Goal: Information Seeking & Learning: Learn about a topic

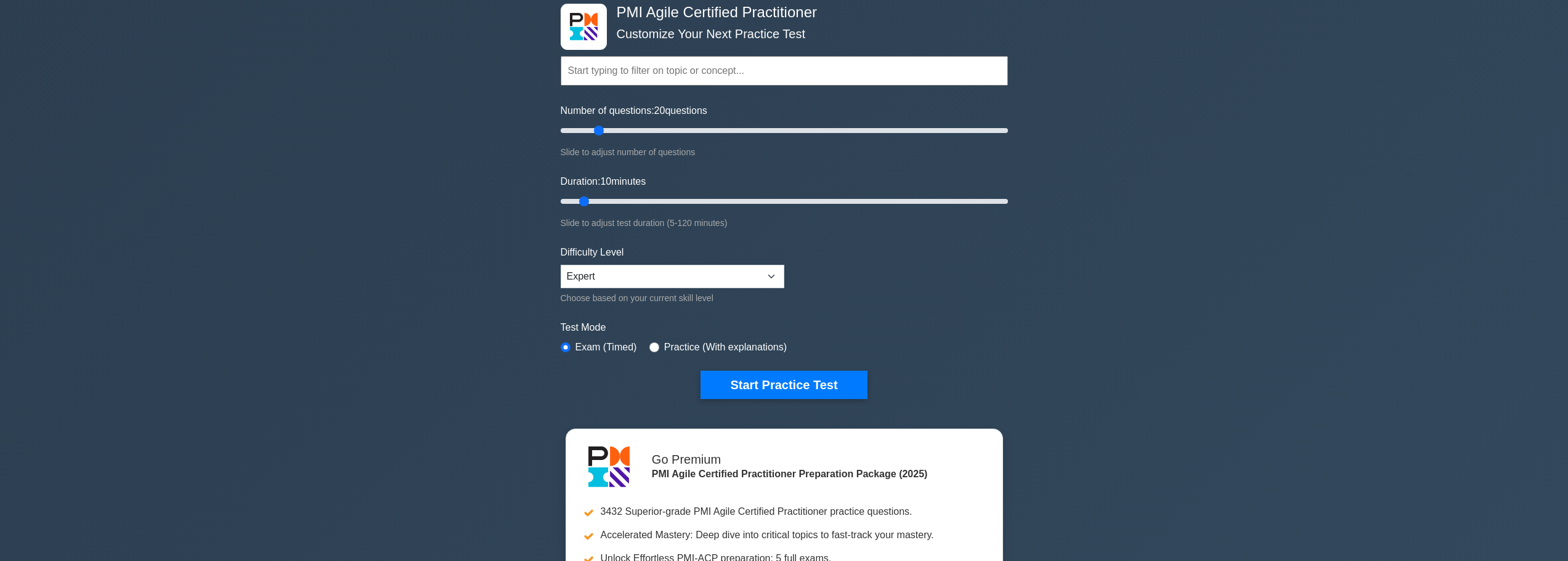
scroll to position [62, 0]
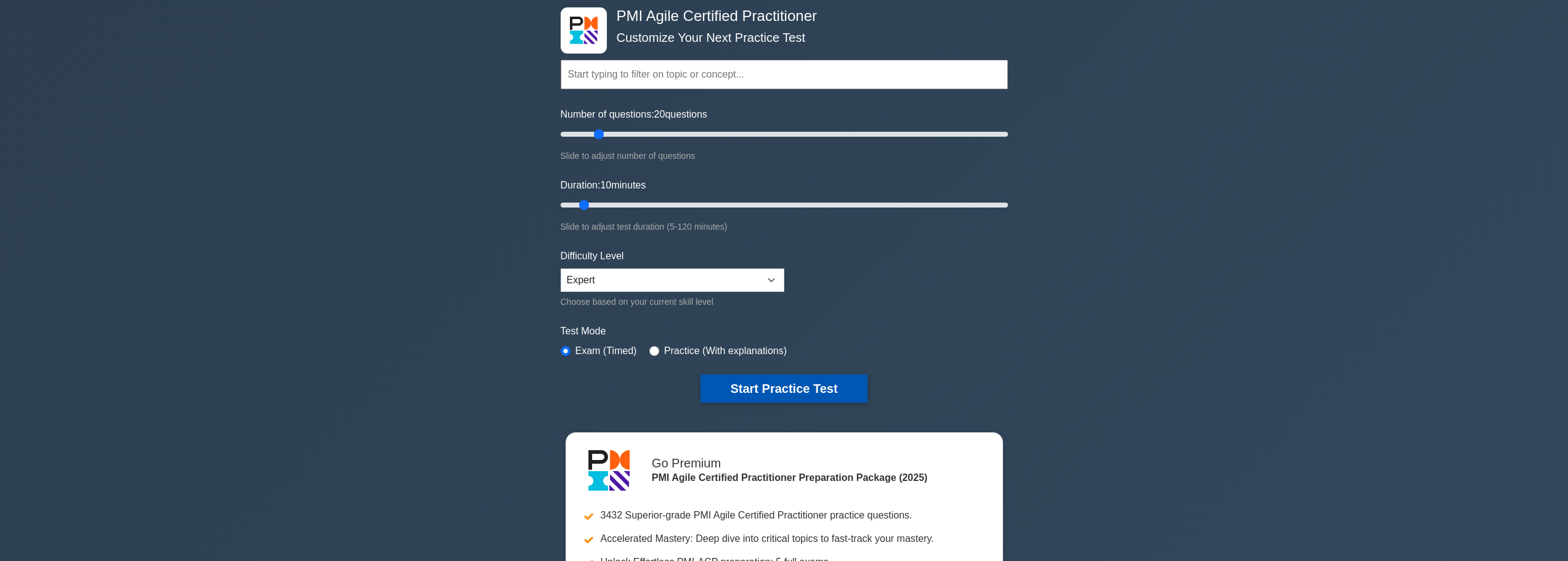
click at [779, 390] on button "Start Practice Test" at bounding box center [783, 389] width 166 height 29
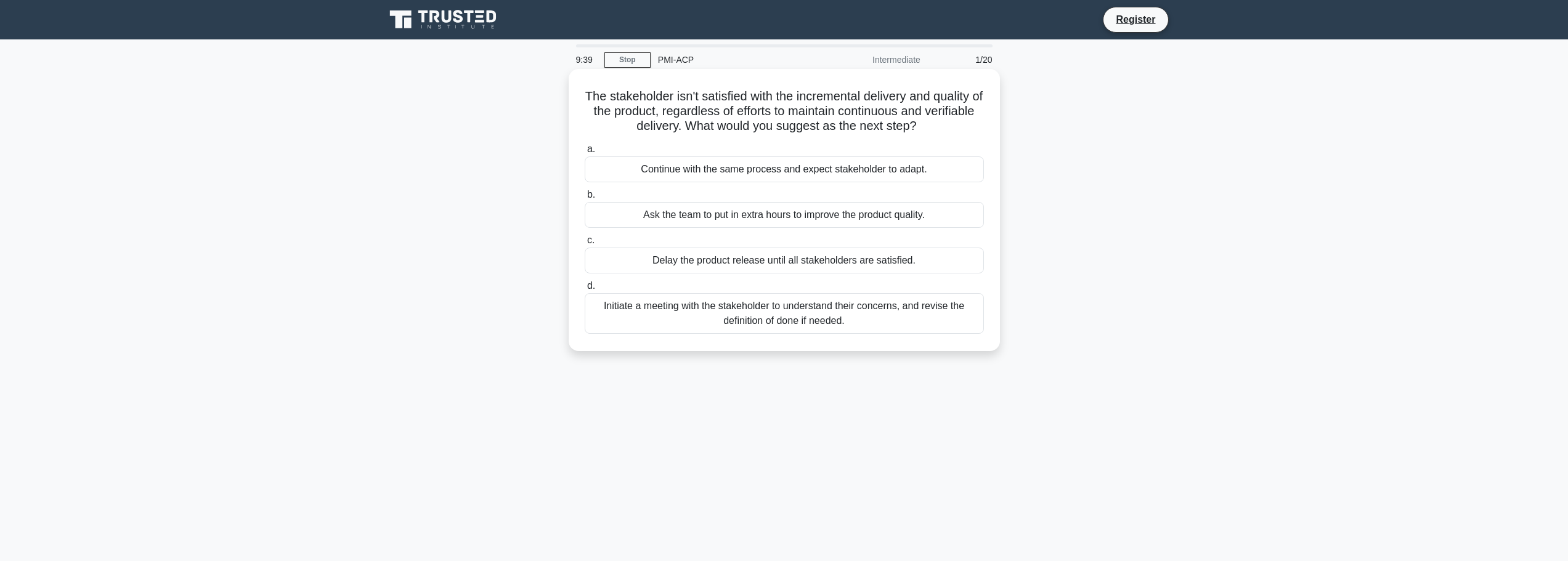
click at [778, 317] on div "Initiate a meeting with the stakeholder to understand their concerns, and revis…" at bounding box center [784, 313] width 399 height 41
click at [584, 291] on input "d. Initiate a meeting with the stakeholder to understand their concerns, and re…" at bounding box center [584, 285] width 0 height 8
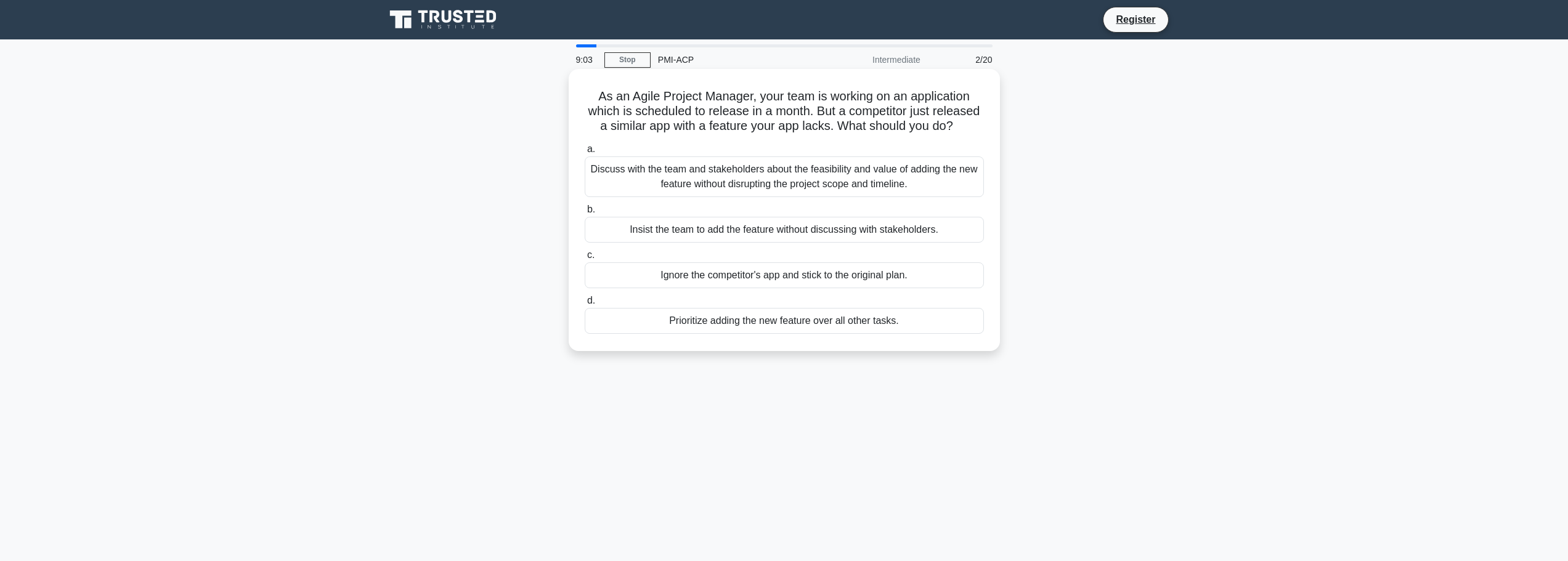
click at [821, 175] on div "Discuss with the team and stakeholders about the feasibility and value of addin…" at bounding box center [784, 177] width 399 height 41
click at [584, 153] on input "a. Discuss with the team and stakeholders about the feasibility and value of ad…" at bounding box center [584, 149] width 0 height 8
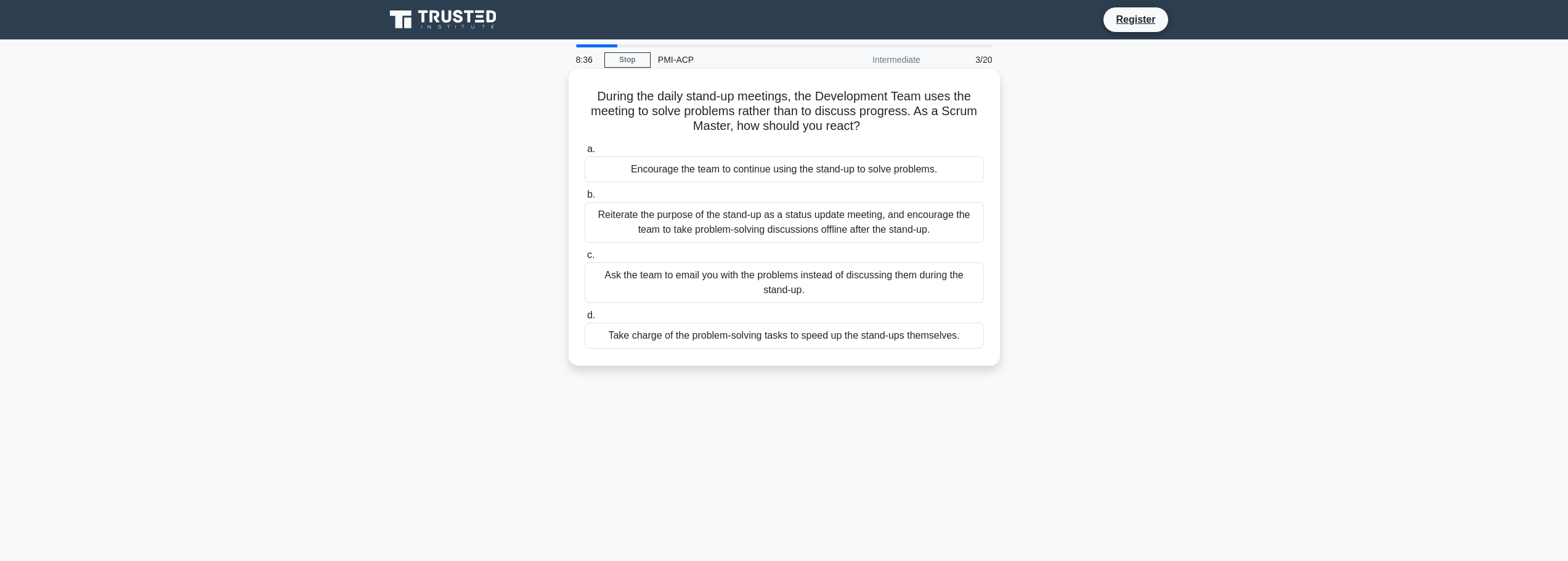
click at [792, 224] on div "Reiterate the purpose of the stand-up as a status update meeting, and encourage…" at bounding box center [784, 222] width 399 height 41
click at [584, 199] on input "b. Reiterate the purpose of the stand-up as a status update meeting, and encour…" at bounding box center [584, 195] width 0 height 8
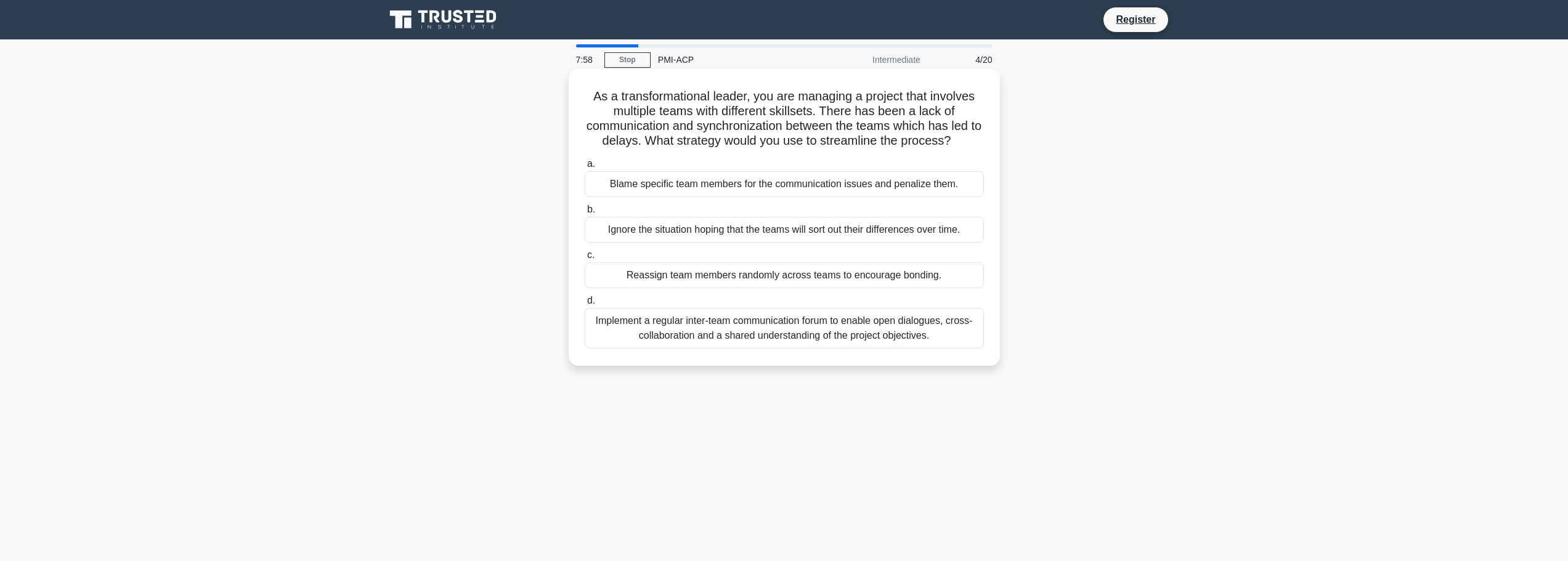
click at [873, 336] on div "Implement a regular inter-team communication forum to enable open dialogues, cr…" at bounding box center [784, 328] width 399 height 41
click at [584, 305] on input "d. Implement a regular inter-team communication forum to enable open dialogues,…" at bounding box center [584, 300] width 0 height 8
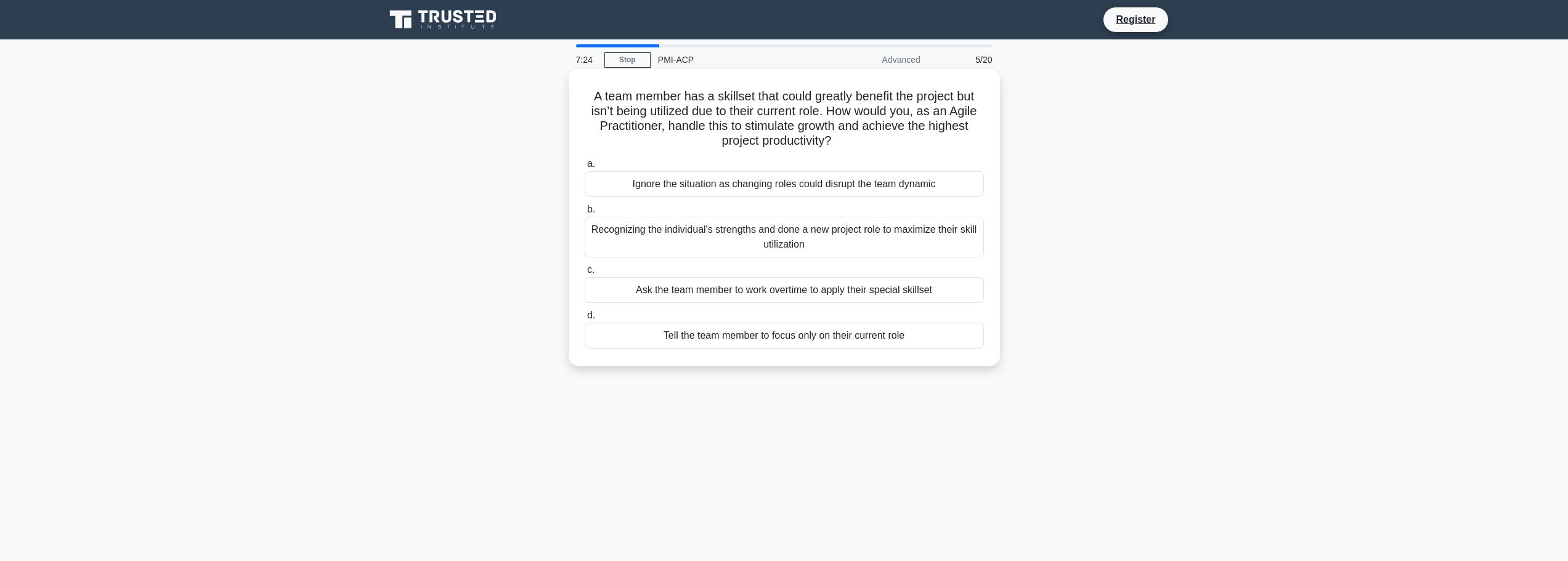
click at [809, 243] on div "Recognizing the individual's strengths and done a new project role to maximize …" at bounding box center [784, 237] width 399 height 41
click at [584, 214] on input "b. Recognizing the individual's strengths and done a new project role to maximi…" at bounding box center [584, 210] width 0 height 8
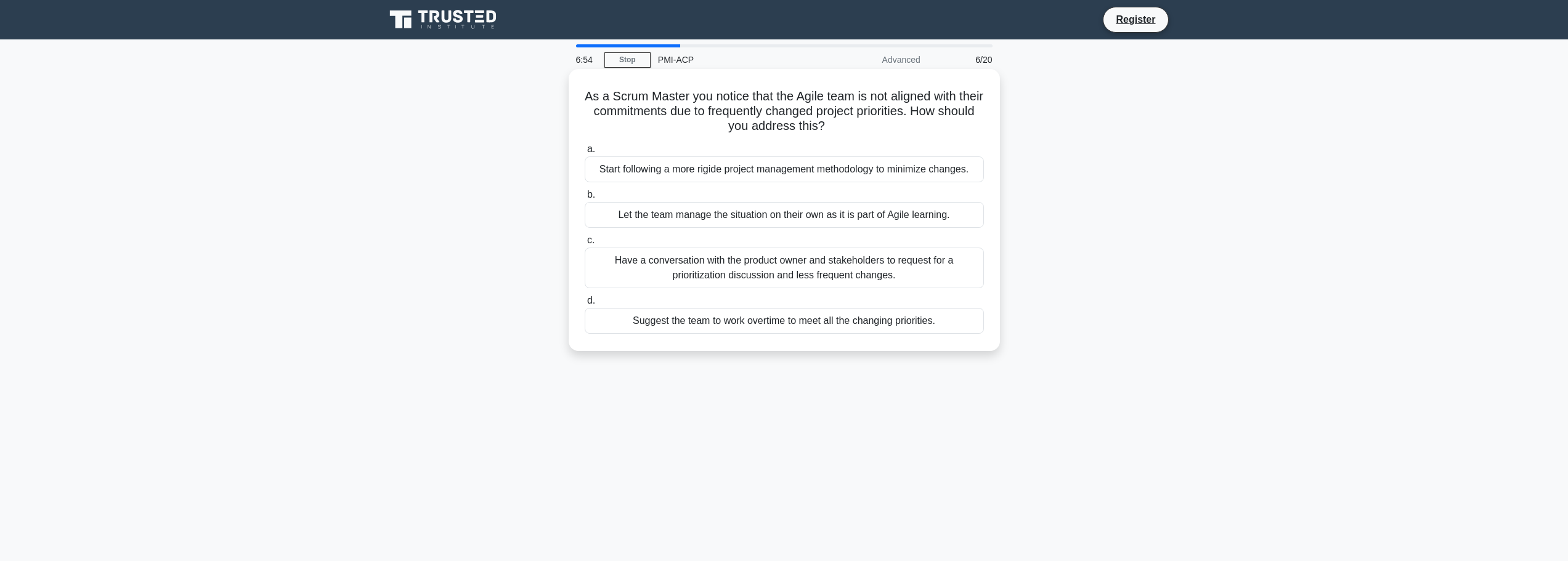
click at [825, 271] on div "Have a conversation with the product owner and stakeholders to request for a pr…" at bounding box center [784, 268] width 399 height 41
click at [584, 244] on input "c. Have a conversation with the product owner and stakeholders to request for a…" at bounding box center [584, 240] width 0 height 8
click at [736, 284] on div "Facilitate a cross-team meeting to align on common Agile ways of working and se…" at bounding box center [784, 268] width 399 height 41
click at [584, 244] on input "c. Facilitate a cross-team meeting to align on common Agile ways of working and…" at bounding box center [584, 240] width 0 height 8
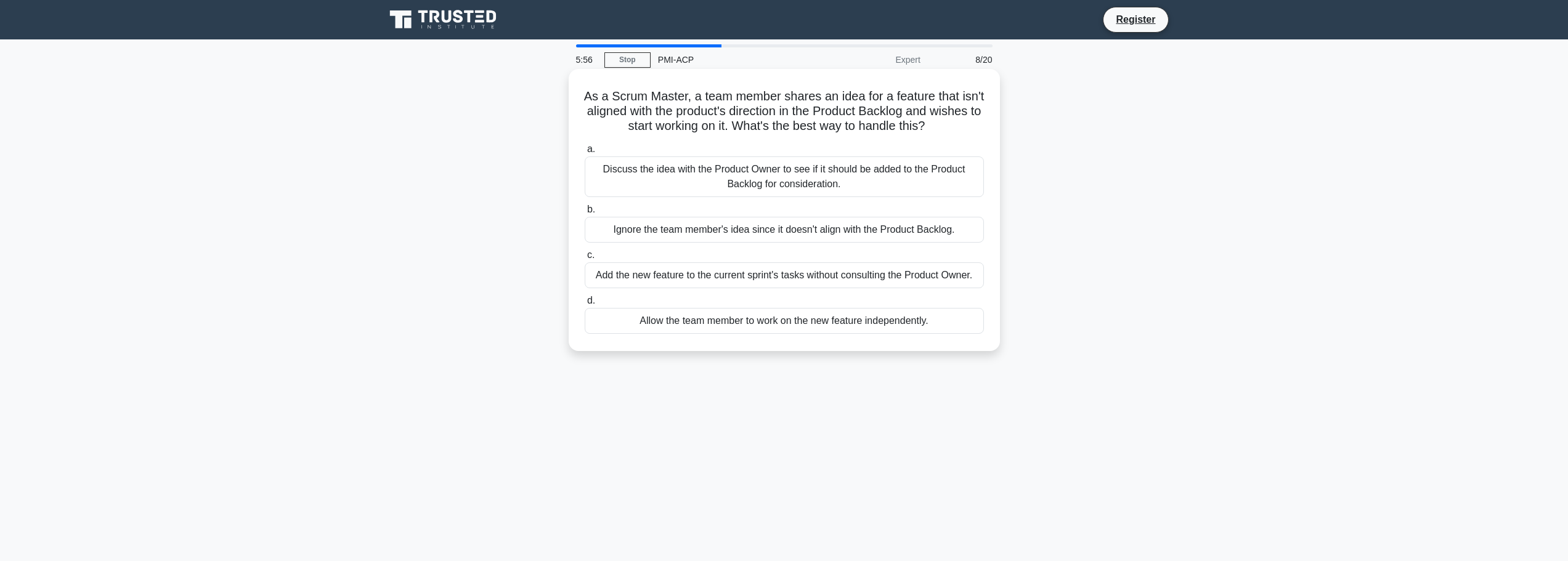
click at [774, 181] on div "Discuss the idea with the Product Owner to see if it should be added to the Pro…" at bounding box center [784, 177] width 399 height 41
click at [584, 153] on input "a. Discuss the idea with the Product Owner to see if it should be added to the …" at bounding box center [584, 149] width 0 height 8
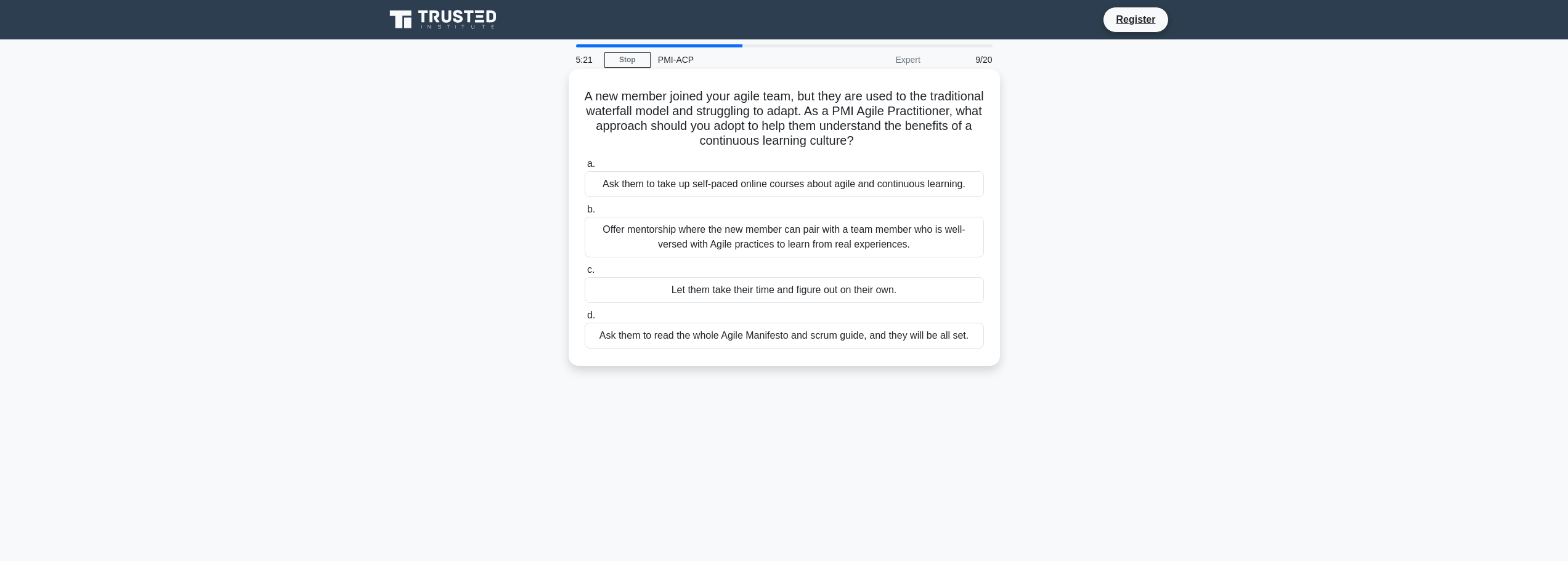
click at [827, 236] on div "Offer mentorship where the new member can pair with a team member who is well-v…" at bounding box center [784, 237] width 399 height 41
click at [584, 214] on input "b. Offer mentorship where the new member can pair with a team member who is wel…" at bounding box center [584, 210] width 0 height 8
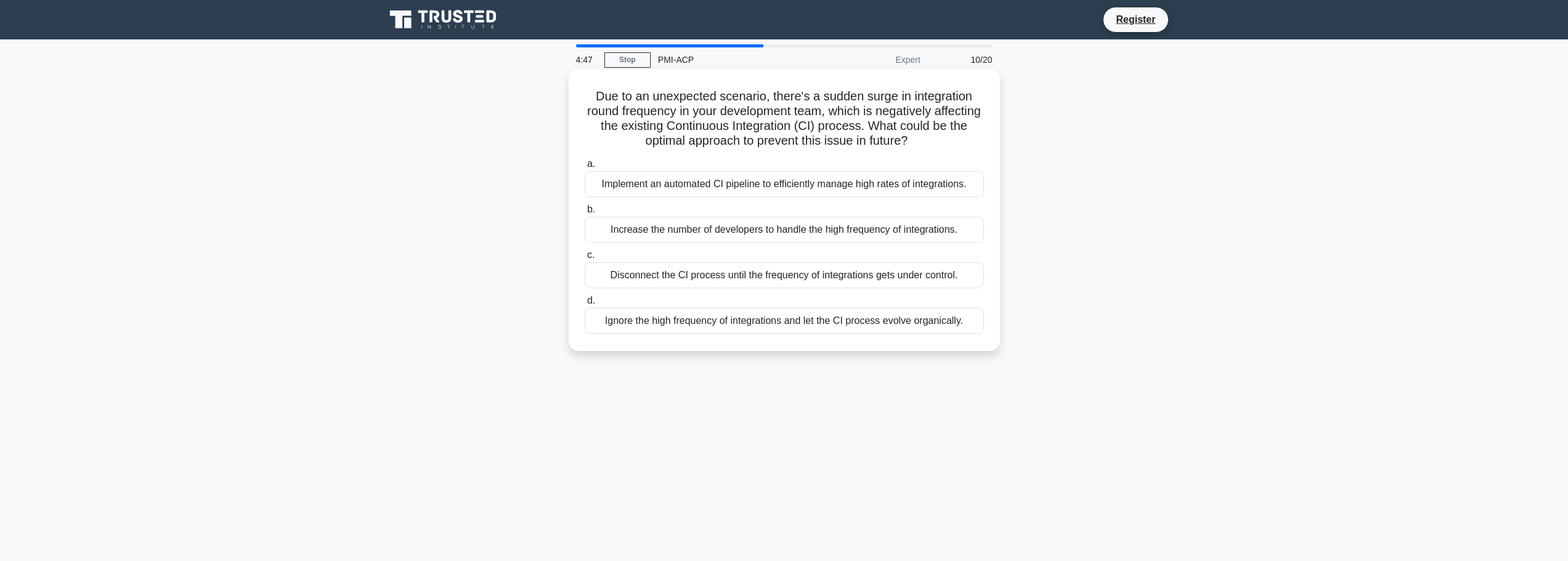
click at [697, 178] on div "Implement an automated CI pipeline to efficiently manage high rates of integrat…" at bounding box center [784, 184] width 399 height 26
click at [584, 168] on input "a. Implement an automated CI pipeline to efficiently manage high rates of integ…" at bounding box center [584, 164] width 0 height 8
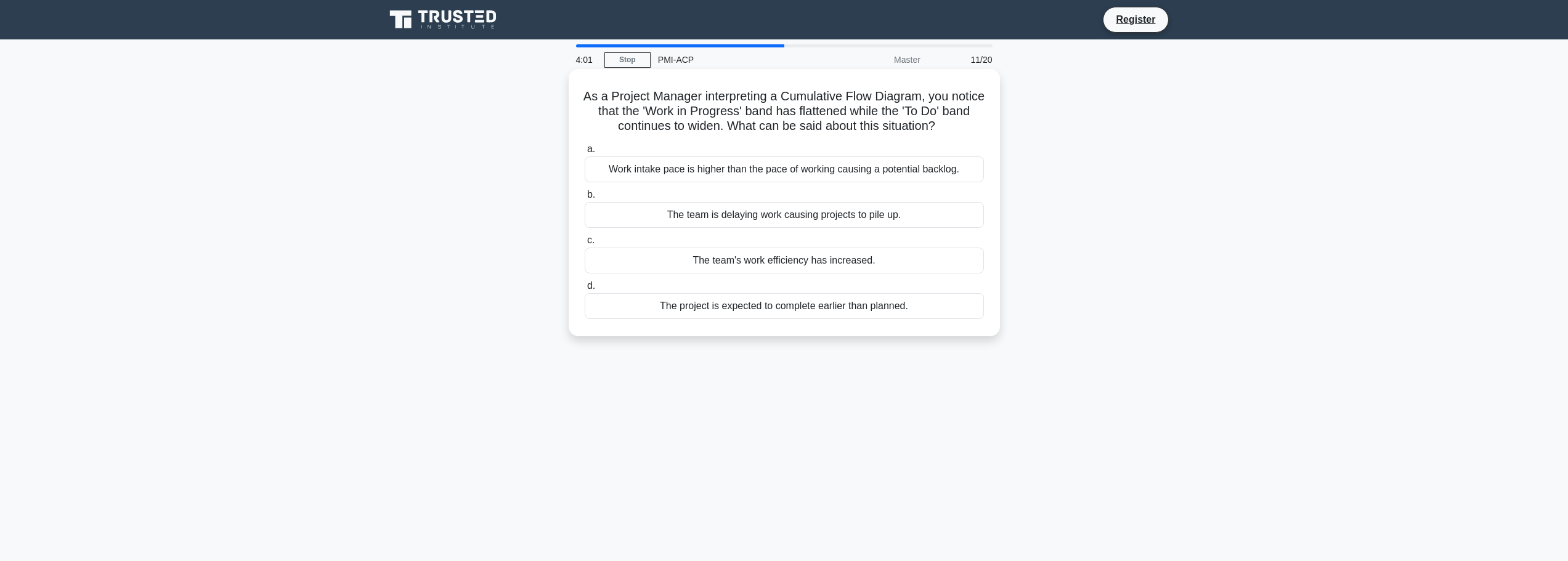
click at [870, 173] on div "Work intake pace is higher than the pace of working causing a potential backlog." at bounding box center [784, 170] width 399 height 26
click at [584, 153] on input "a. Work intake pace is higher than the pace of working causing a potential back…" at bounding box center [584, 149] width 0 height 8
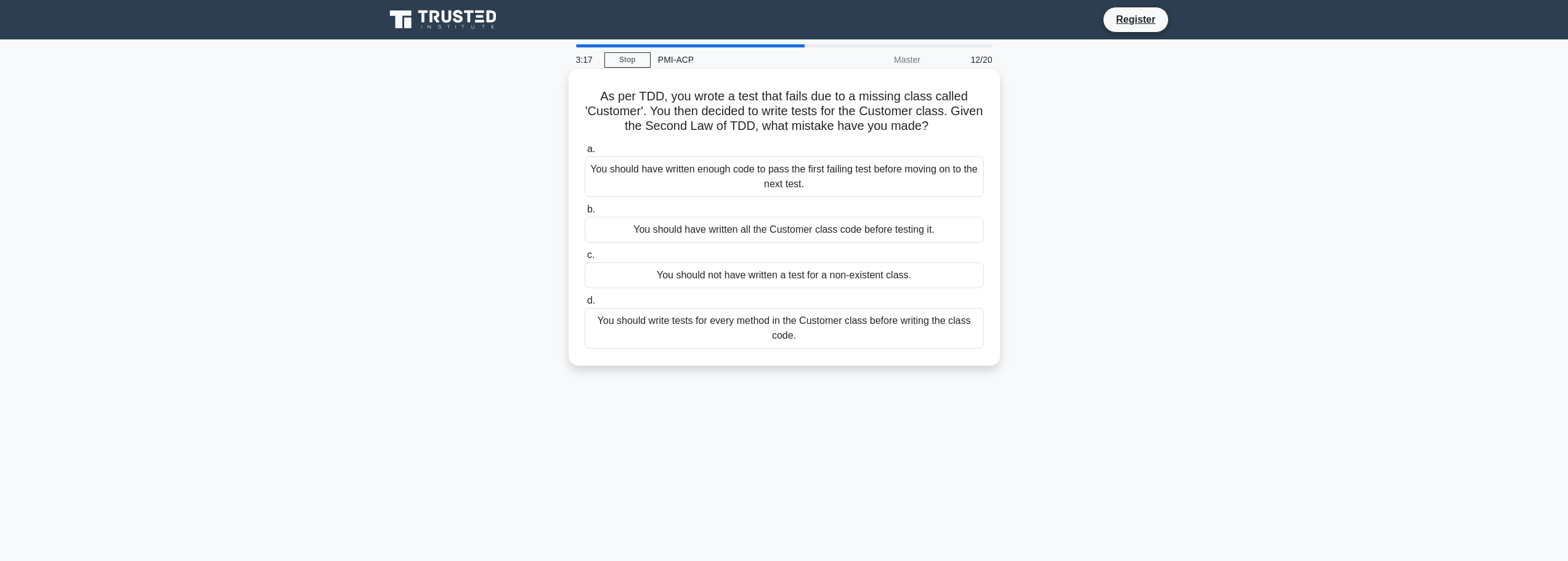
click at [710, 176] on div "You should have written enough code to pass the first failing test before movin…" at bounding box center [784, 177] width 399 height 41
click at [584, 153] on input "a. You should have written enough code to pass the first failing test before mo…" at bounding box center [584, 149] width 0 height 8
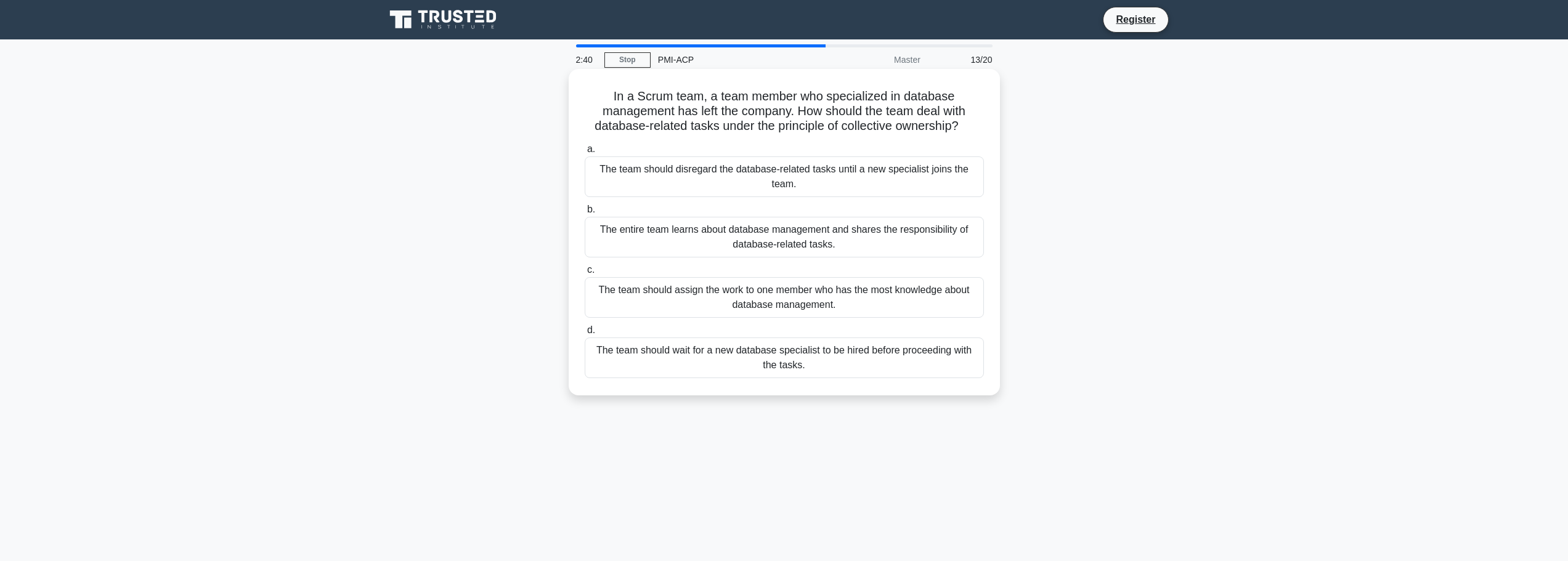
click at [765, 244] on div "The entire team learns about database management and shares the responsibility …" at bounding box center [784, 237] width 399 height 41
click at [584, 214] on input "b. The entire team learns about database management and shares the responsibili…" at bounding box center [584, 210] width 0 height 8
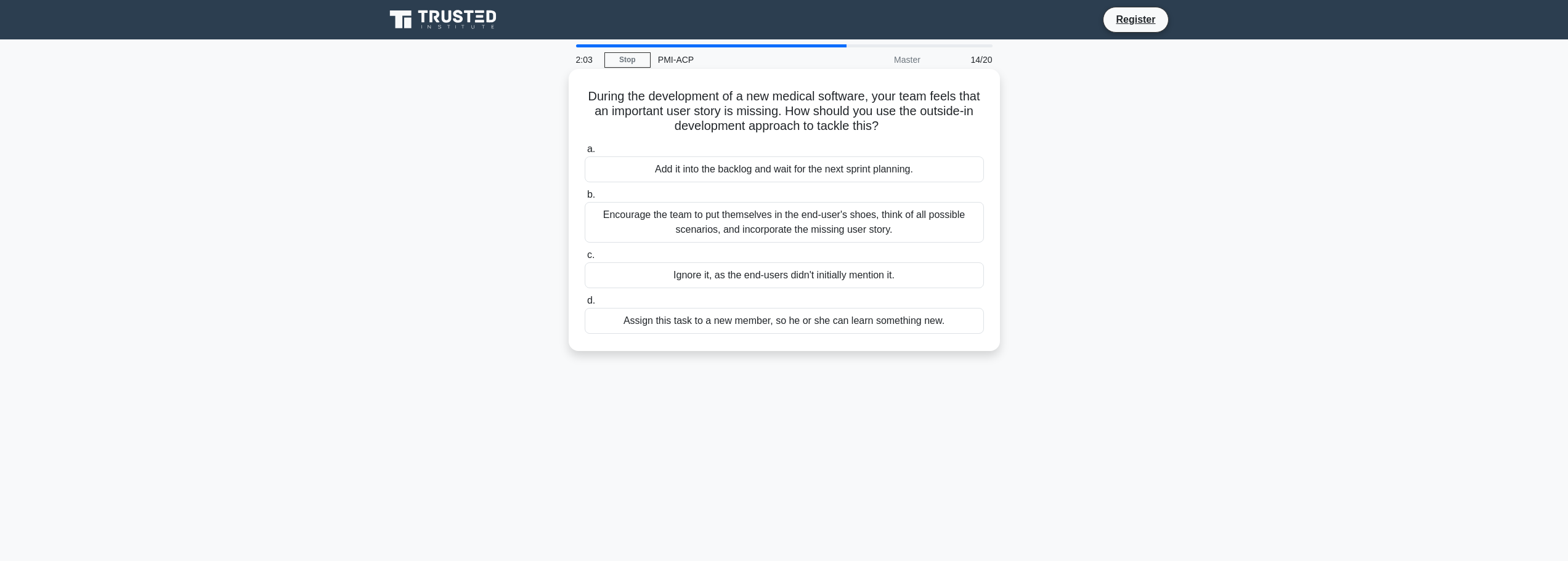
click at [794, 225] on div "Encourage the team to put themselves in the end-user's shoes, think of all poss…" at bounding box center [784, 222] width 399 height 41
click at [584, 199] on input "b. Encourage the team to put themselves in the end-user's shoes, think of all p…" at bounding box center [584, 195] width 0 height 8
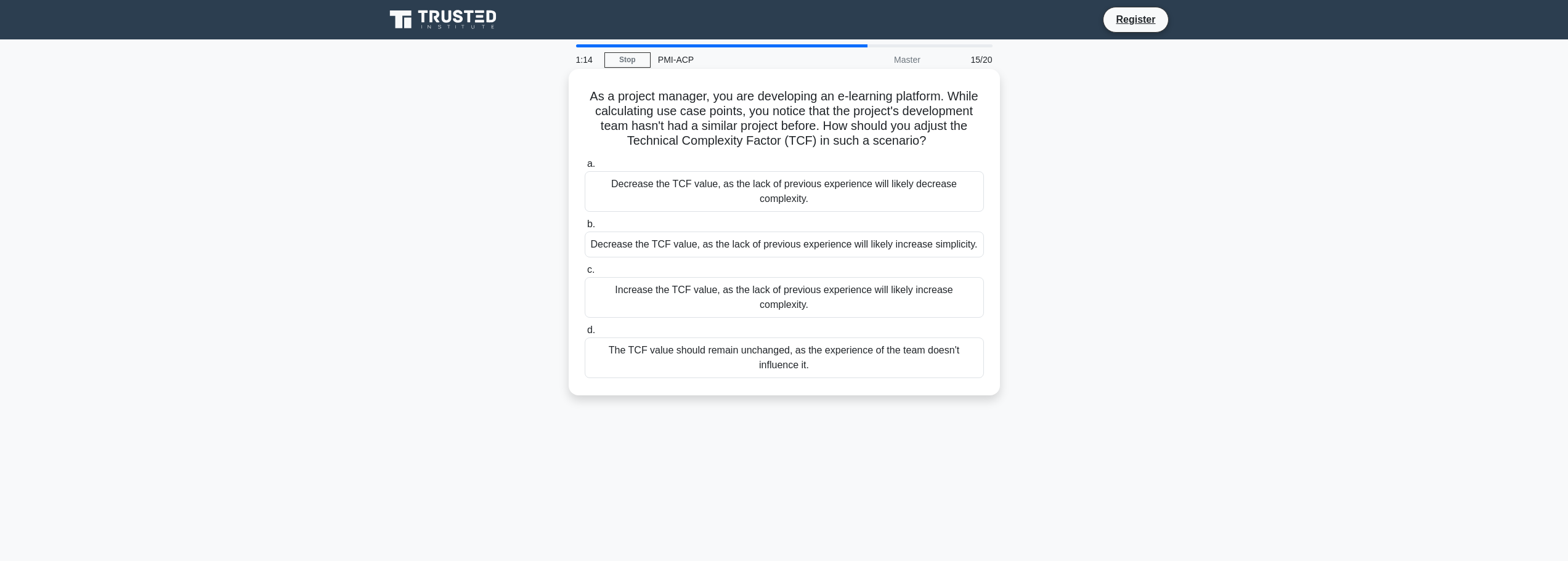
click at [671, 281] on div "Increase the TCF value, as the lack of previous experience will likely increase…" at bounding box center [784, 297] width 399 height 41
click at [584, 274] on input "c. Increase the TCF value, as the lack of previous experience will likely incre…" at bounding box center [584, 270] width 0 height 8
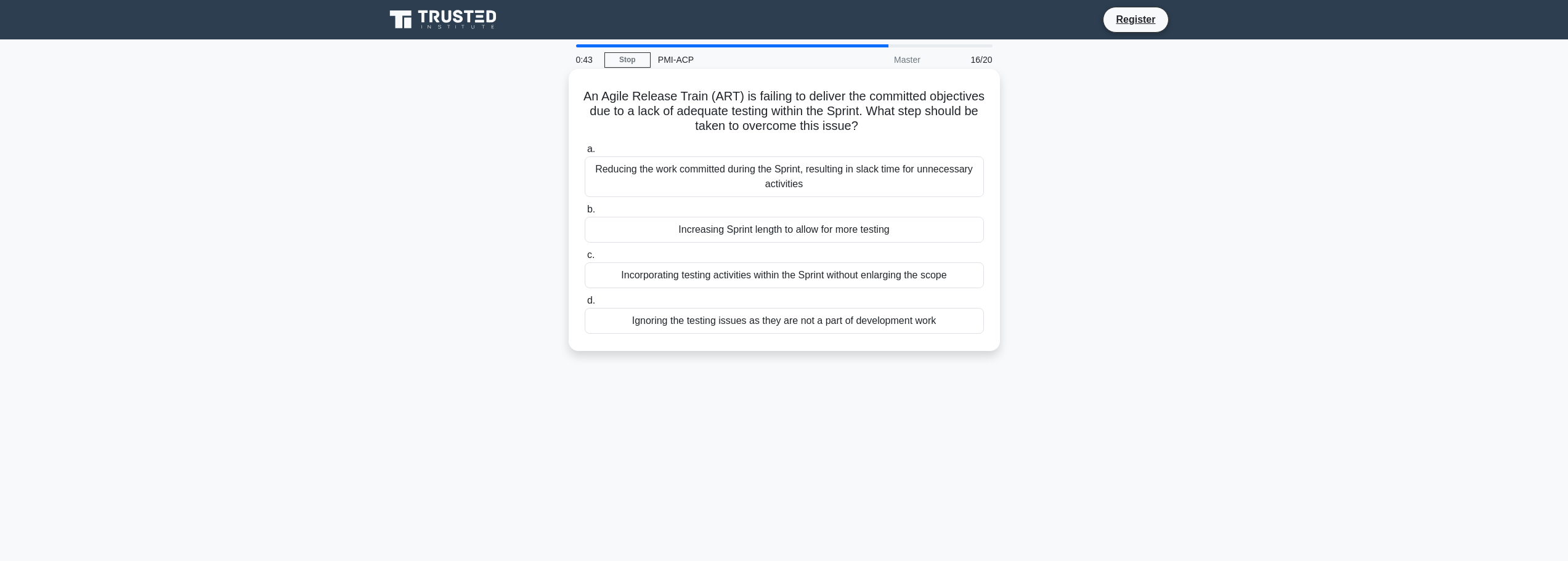
click at [733, 278] on div "Incorporating testing activities within the Sprint without enlarging the scope" at bounding box center [784, 276] width 399 height 26
click at [584, 259] on input "c. Incorporating testing activities within the Sprint without enlarging the sco…" at bounding box center [584, 255] width 0 height 8
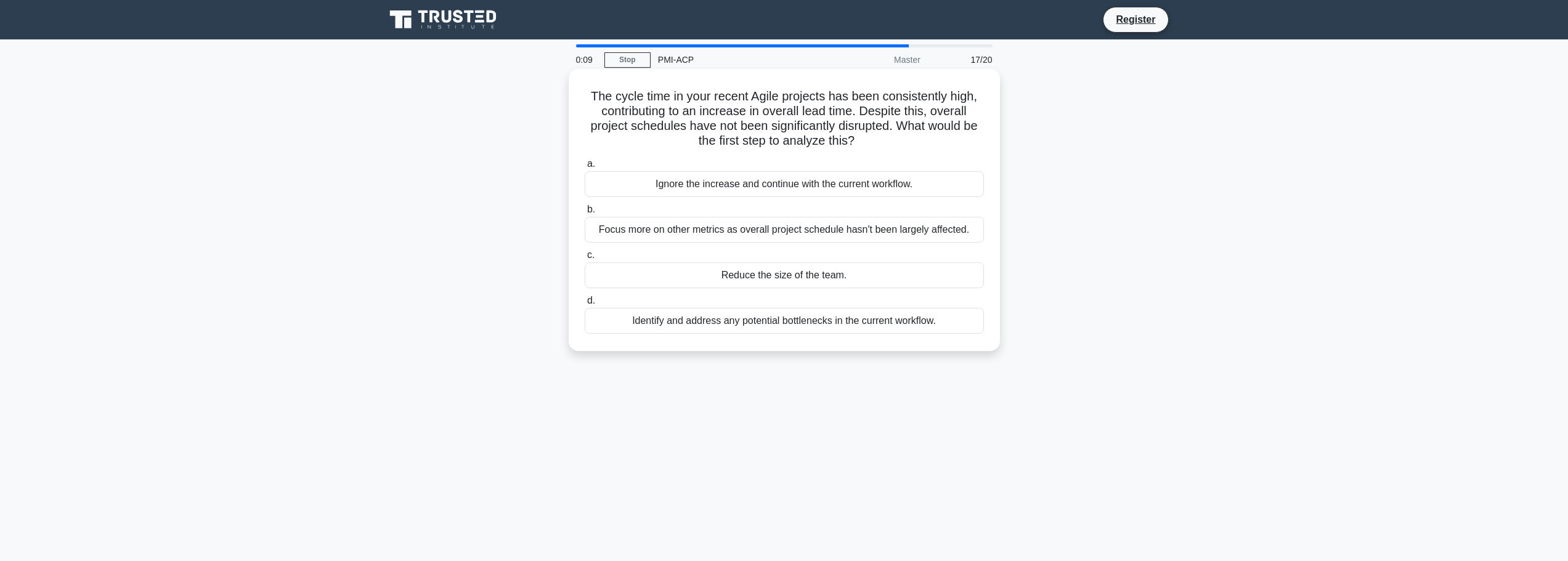
click at [784, 230] on div "Focus more on other metrics as overall project schedule hasn't been largely aff…" at bounding box center [784, 230] width 399 height 26
click at [584, 214] on input "b. Focus more on other metrics as overall project schedule hasn't been largely …" at bounding box center [584, 210] width 0 height 8
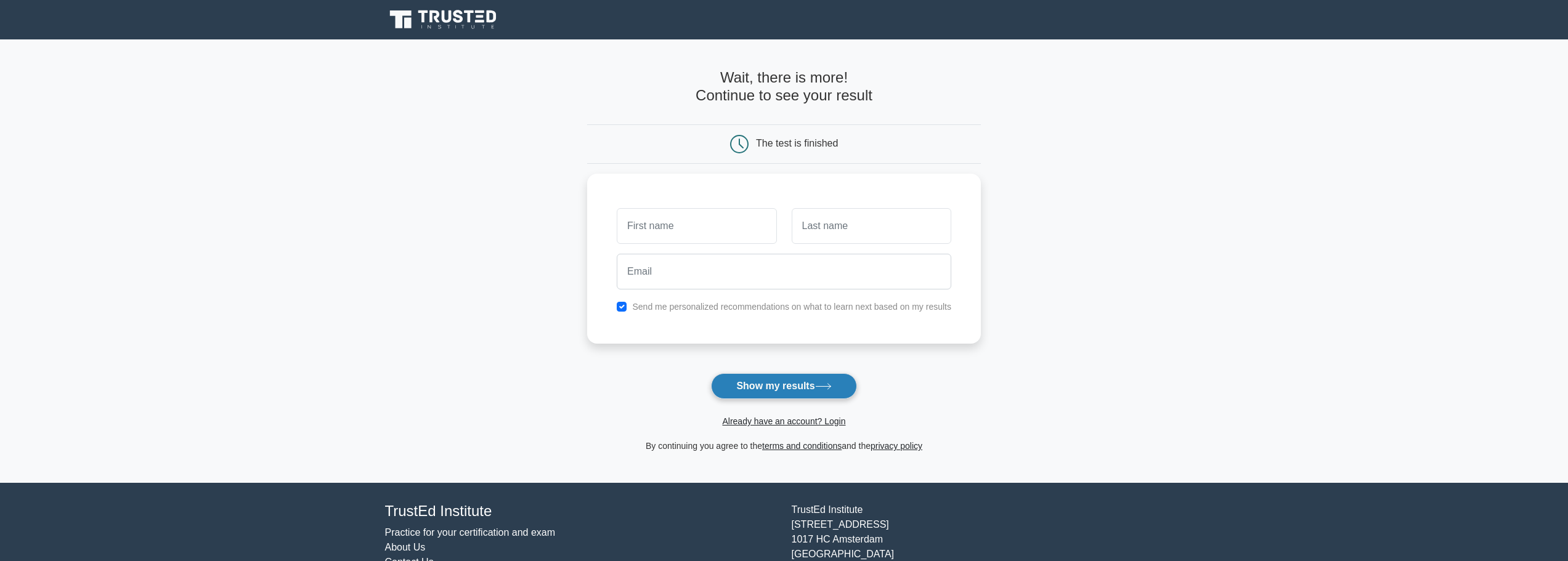
click at [757, 384] on button "Show my results" at bounding box center [784, 386] width 145 height 26
click at [722, 218] on input "text" at bounding box center [696, 223] width 159 height 36
type input "Tumelo"
click at [821, 237] on input "text" at bounding box center [871, 223] width 159 height 36
type input "Matjekane"
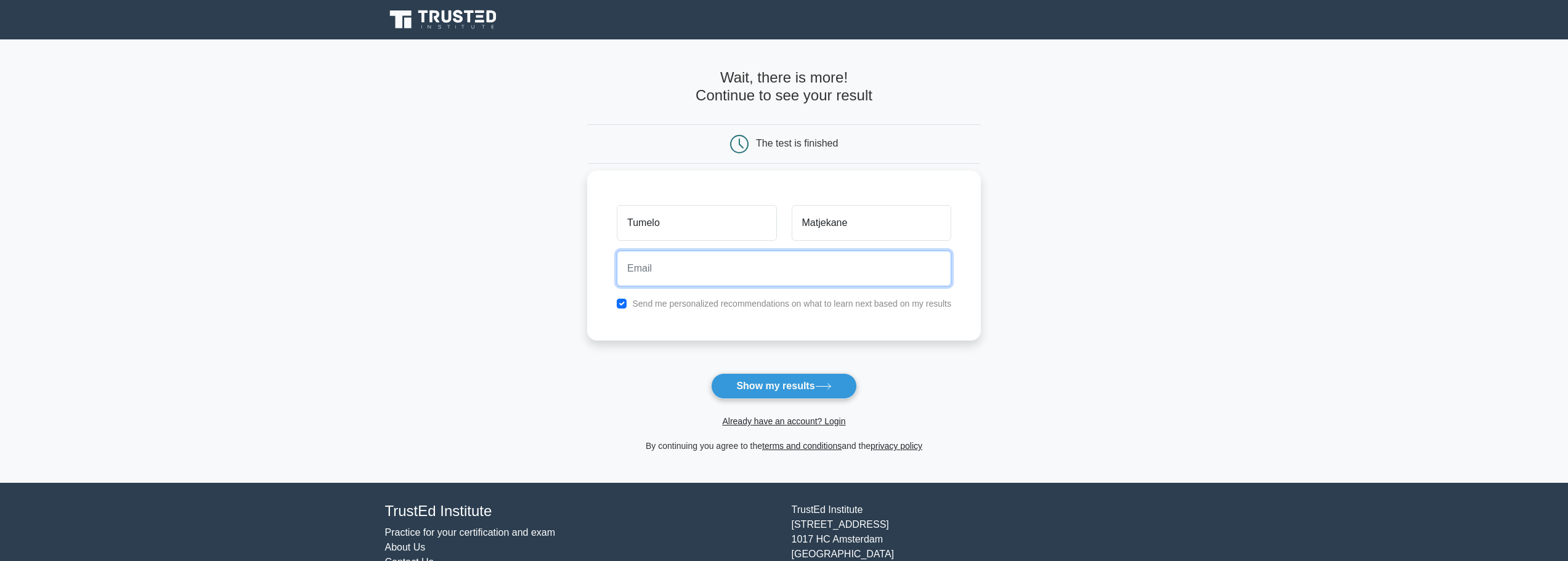
click at [709, 277] on input "email" at bounding box center [784, 268] width 335 height 36
type input "[EMAIL_ADDRESS][DOMAIN_NAME]"
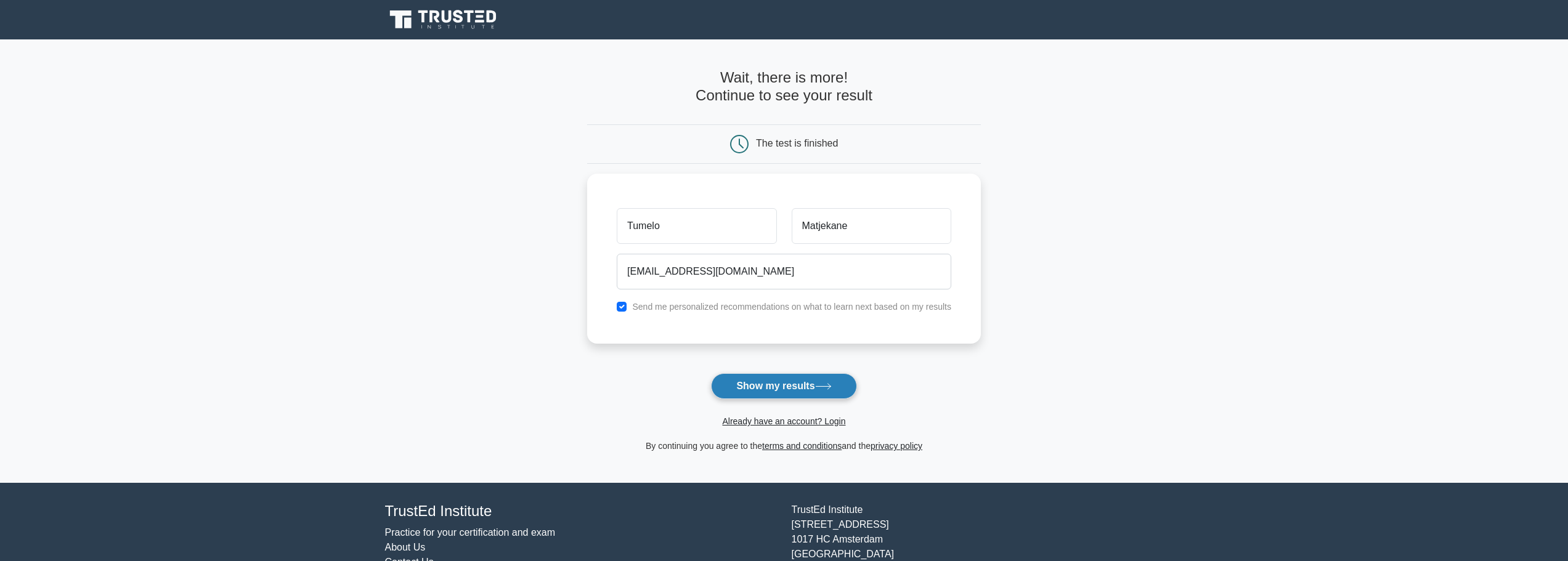
click at [809, 389] on button "Show my results" at bounding box center [784, 386] width 145 height 26
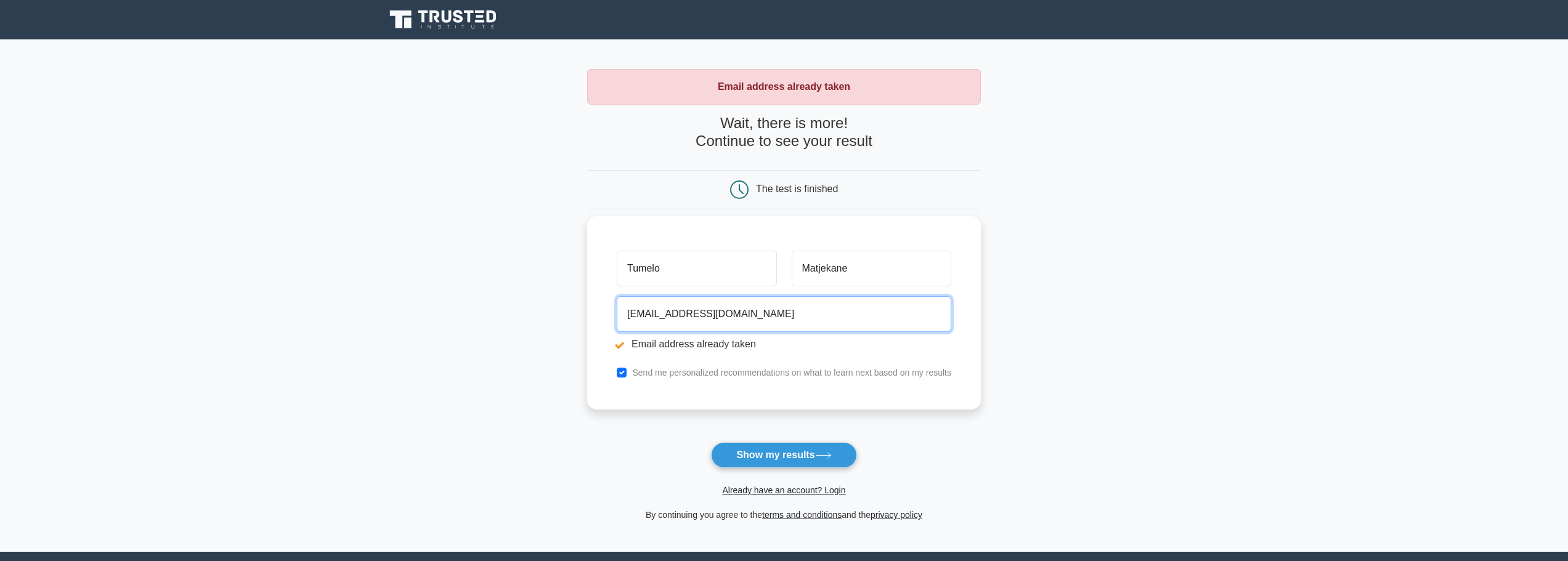
click at [781, 312] on input "[EMAIL_ADDRESS][DOMAIN_NAME]" at bounding box center [784, 314] width 335 height 36
drag, startPoint x: 781, startPoint y: 312, endPoint x: 597, endPoint y: 310, distance: 184.0
click at [597, 310] on div "Tumelo Matjekane [EMAIL_ADDRESS][DOMAIN_NAME] Email address already taken Send …" at bounding box center [784, 313] width 394 height 193
click at [640, 317] on input "email" at bounding box center [784, 314] width 335 height 36
type input "[EMAIL_ADDRESS][DOMAIN_NAME]"
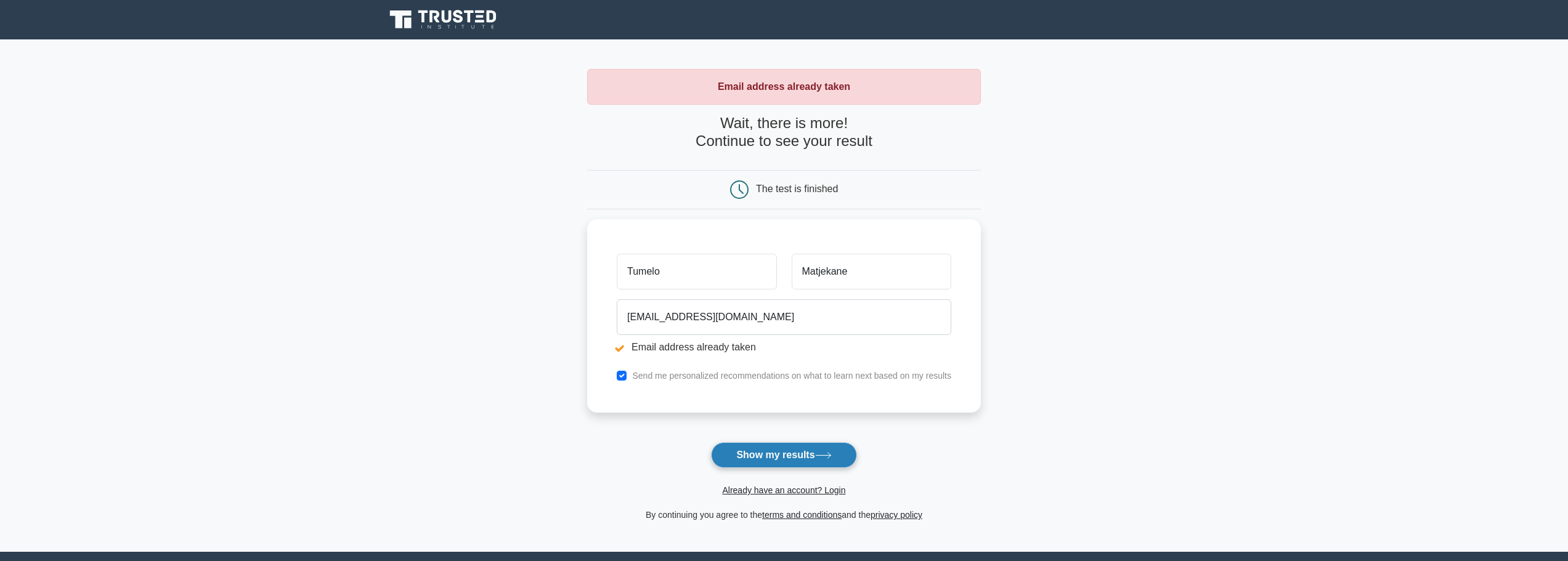
click at [815, 459] on button "Show my results" at bounding box center [784, 456] width 145 height 26
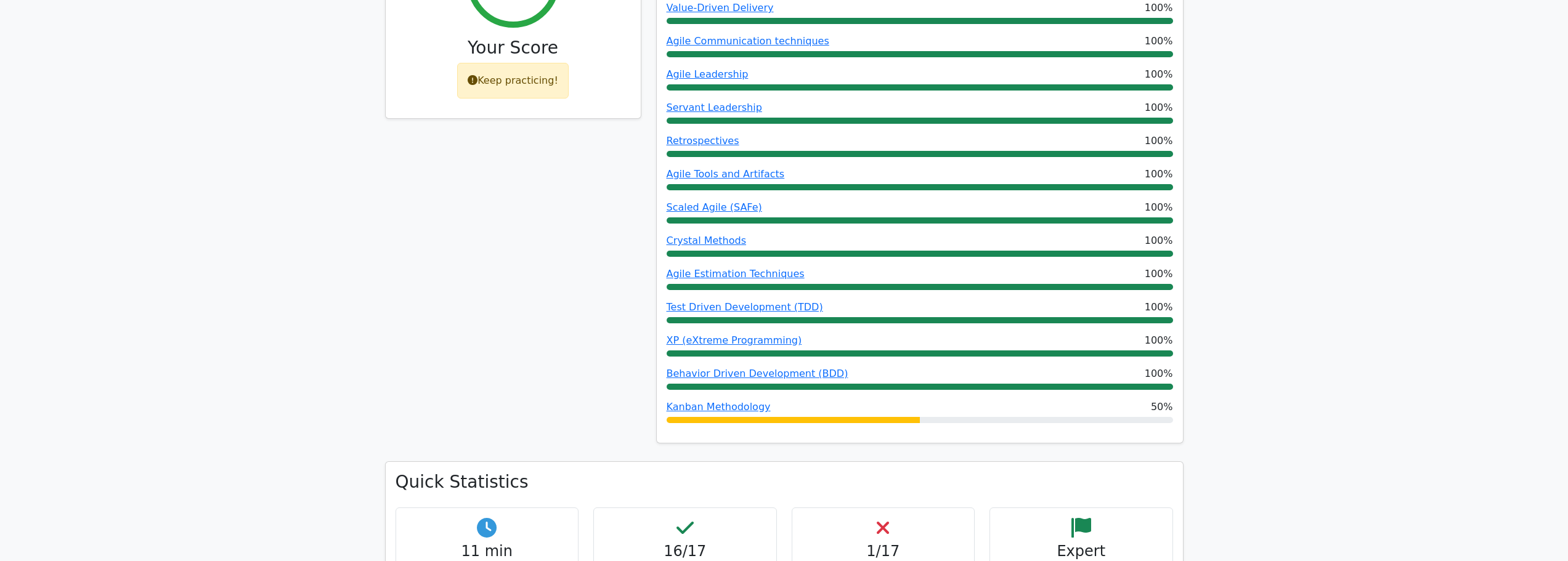
scroll to position [925, 0]
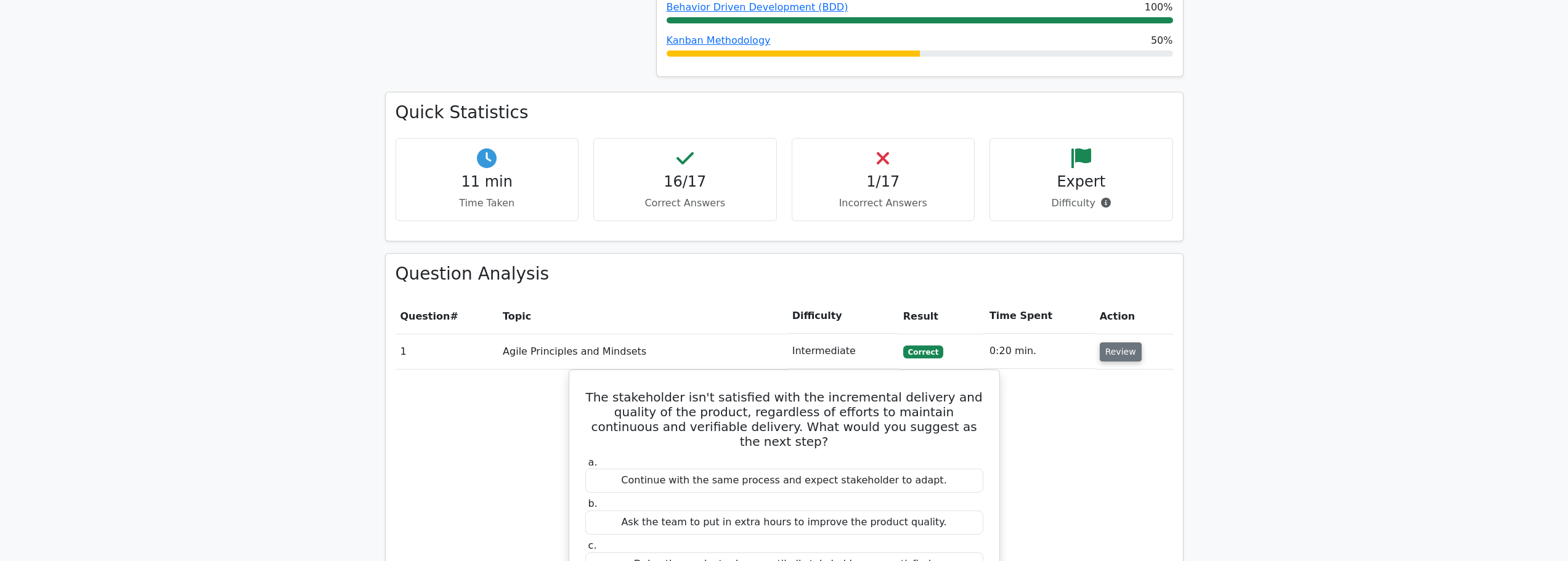
click at [1125, 343] on button "Review" at bounding box center [1121, 352] width 42 height 19
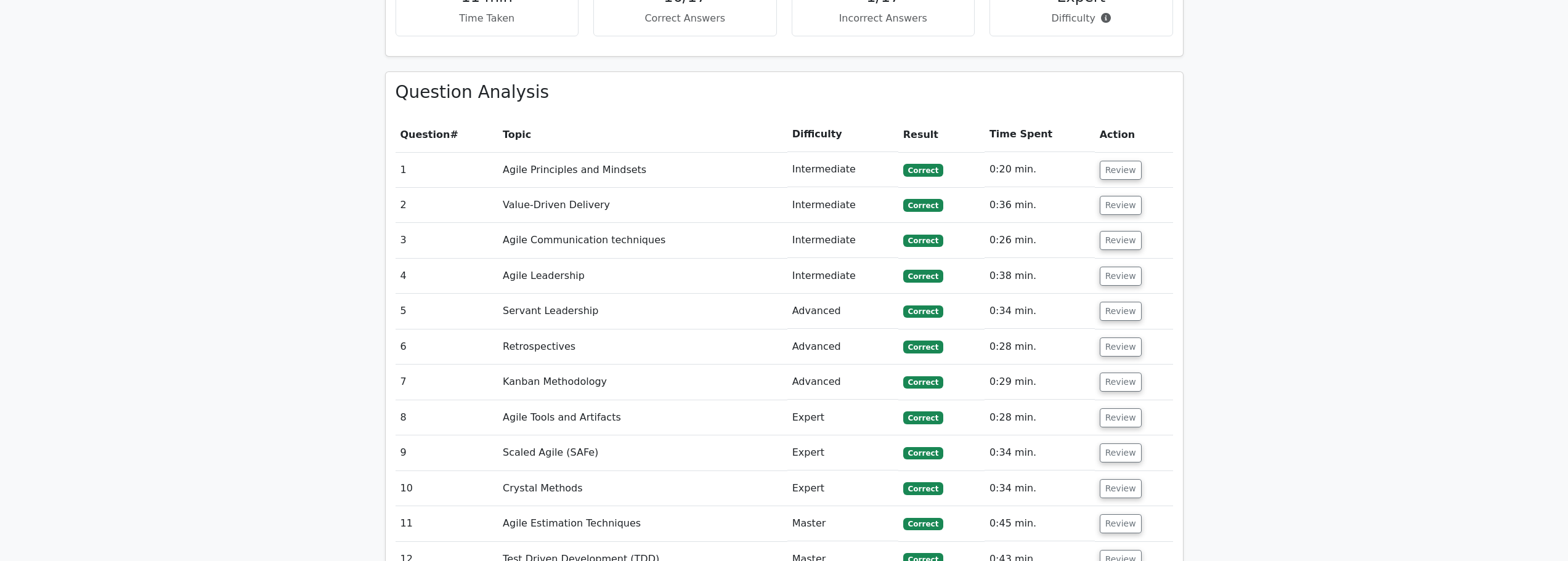
scroll to position [1047, 0]
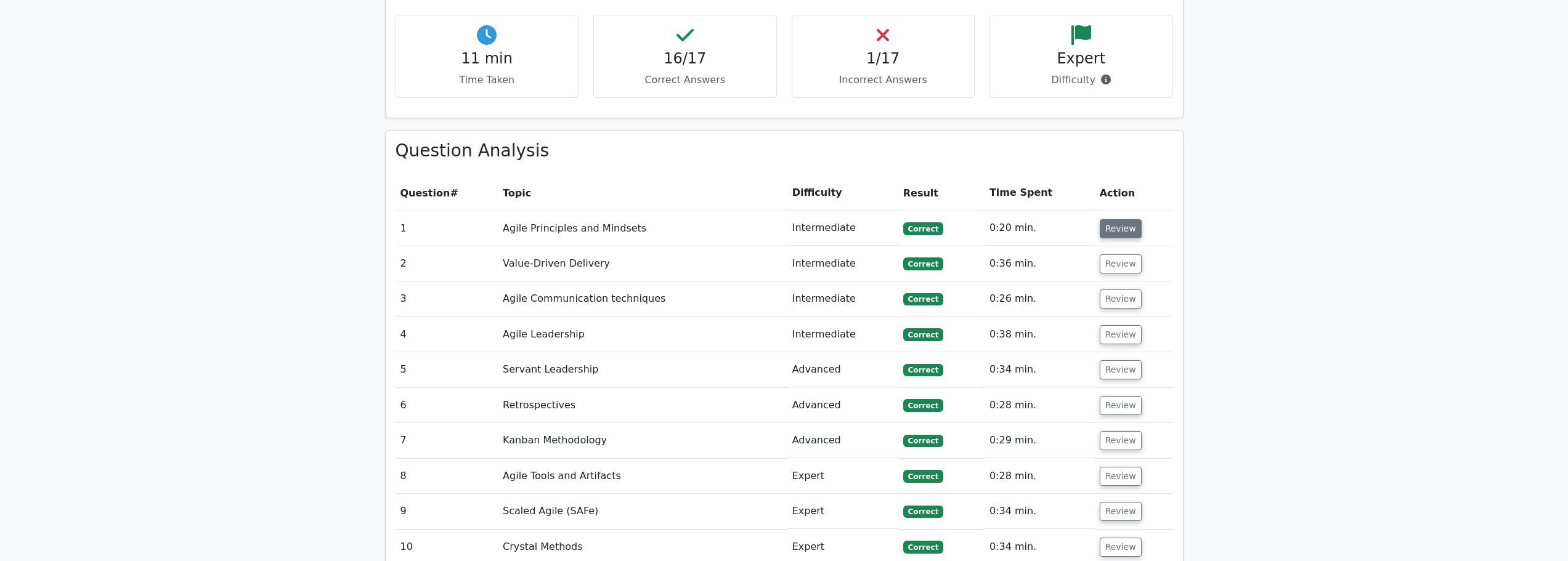
click at [1112, 219] on button "Review" at bounding box center [1121, 229] width 42 height 19
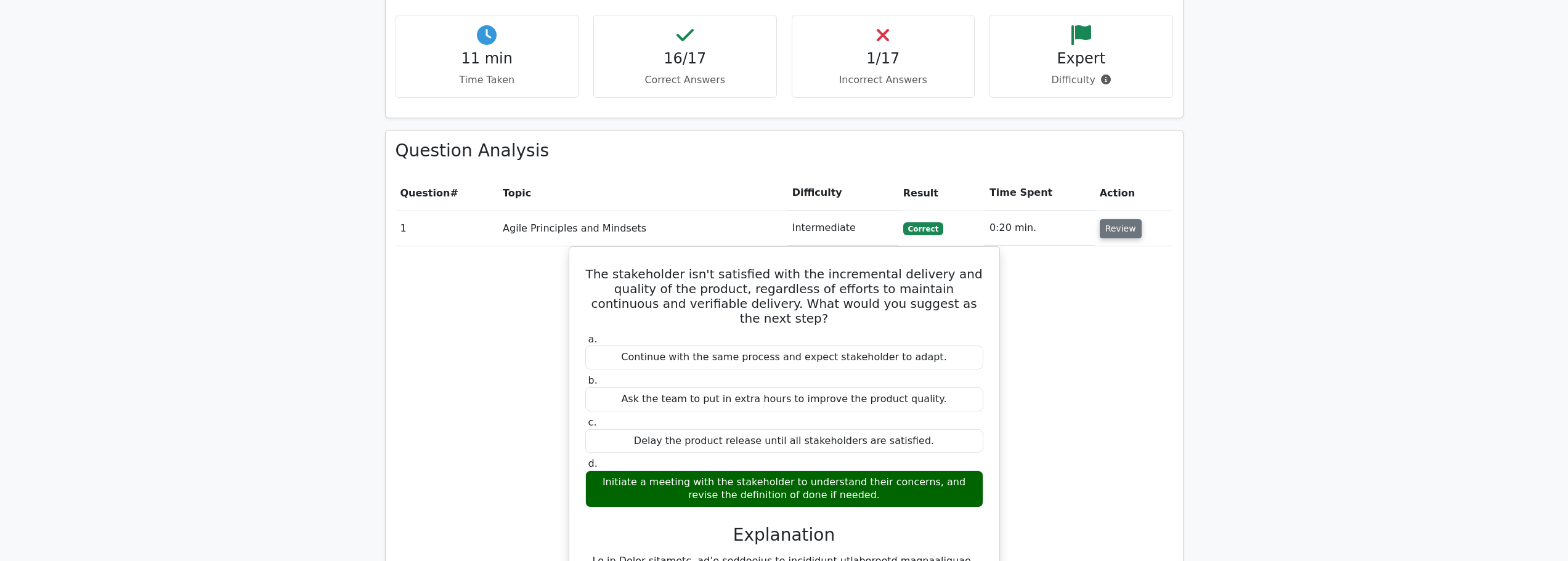
click at [1112, 219] on button "Review" at bounding box center [1121, 229] width 42 height 19
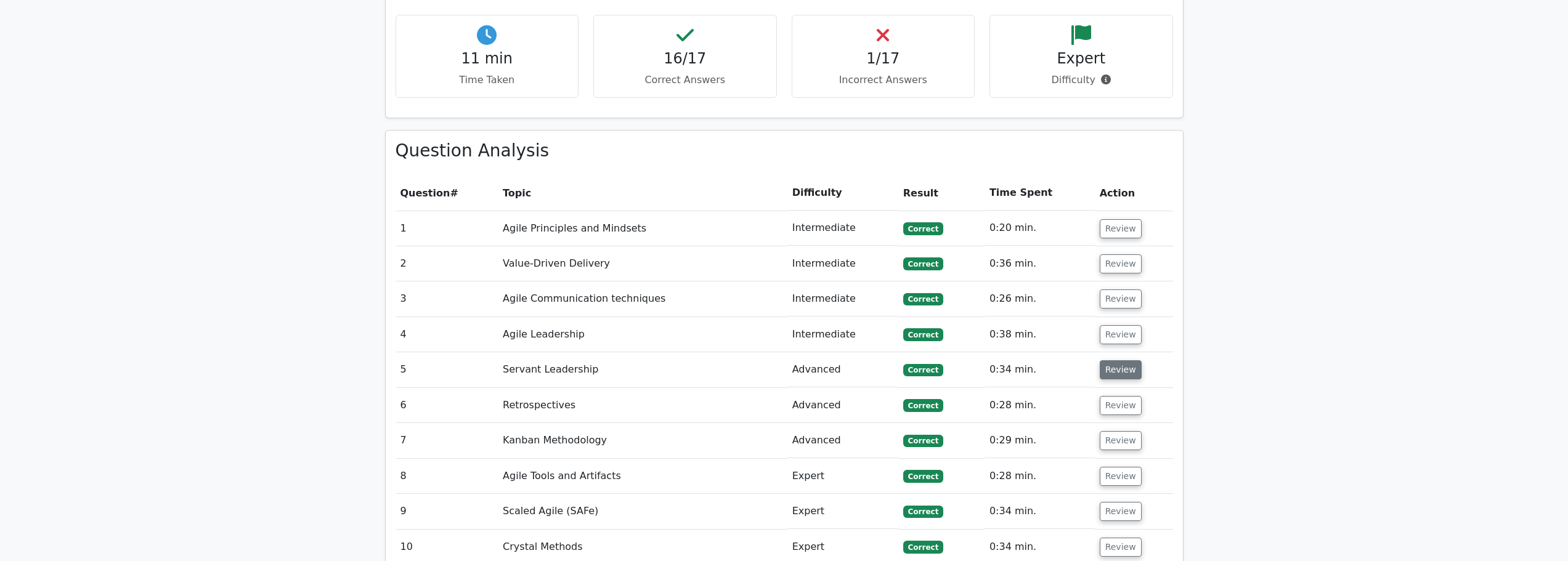
click at [1117, 360] on button "Review" at bounding box center [1121, 370] width 42 height 19
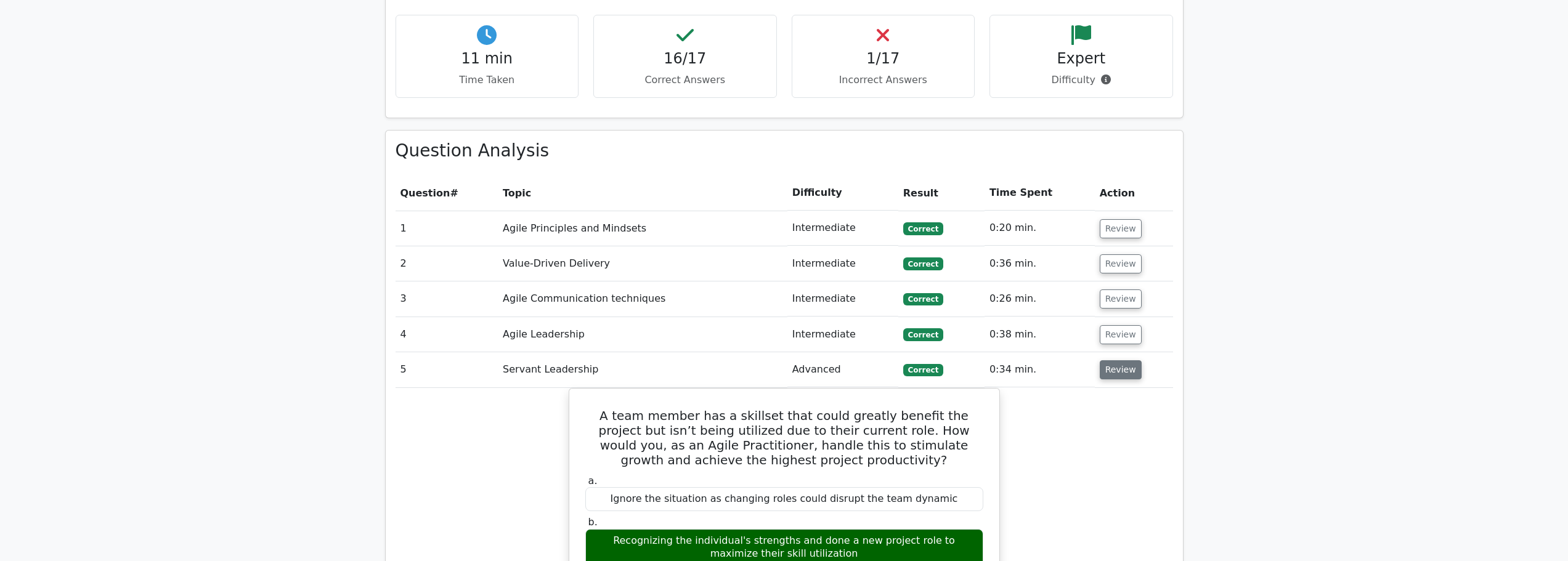
click at [1117, 360] on button "Review" at bounding box center [1121, 370] width 42 height 19
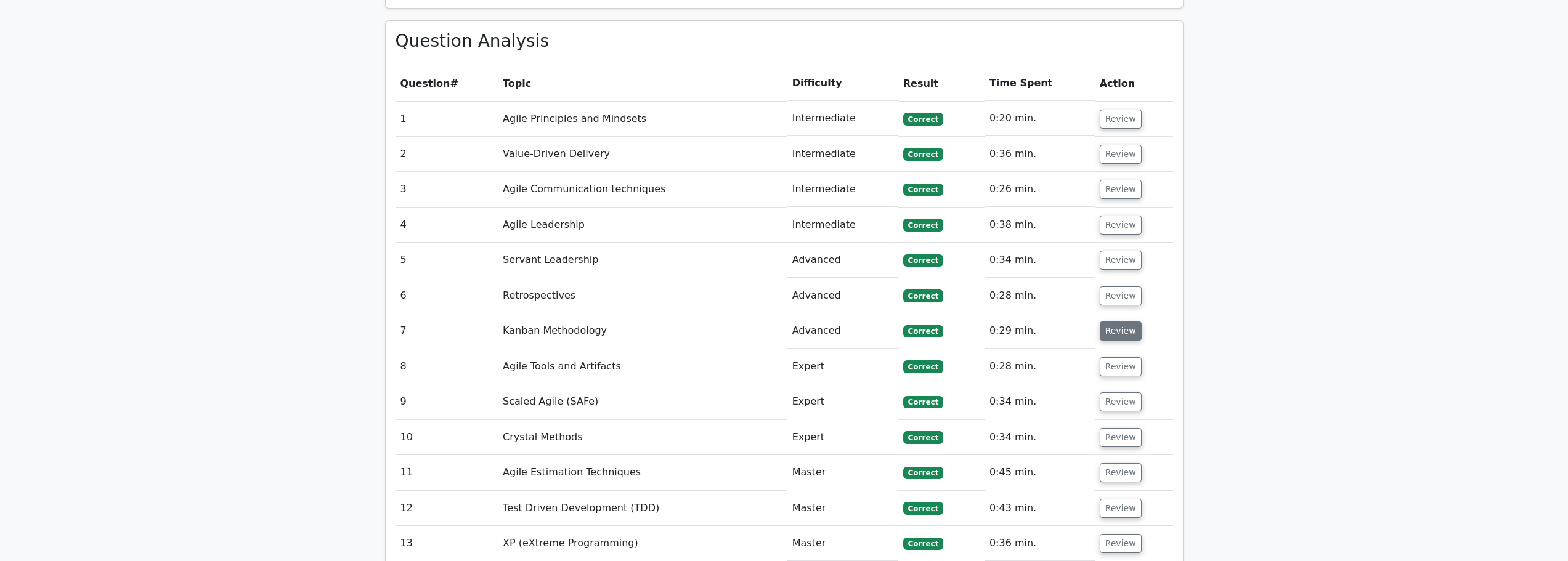
scroll to position [1171, 0]
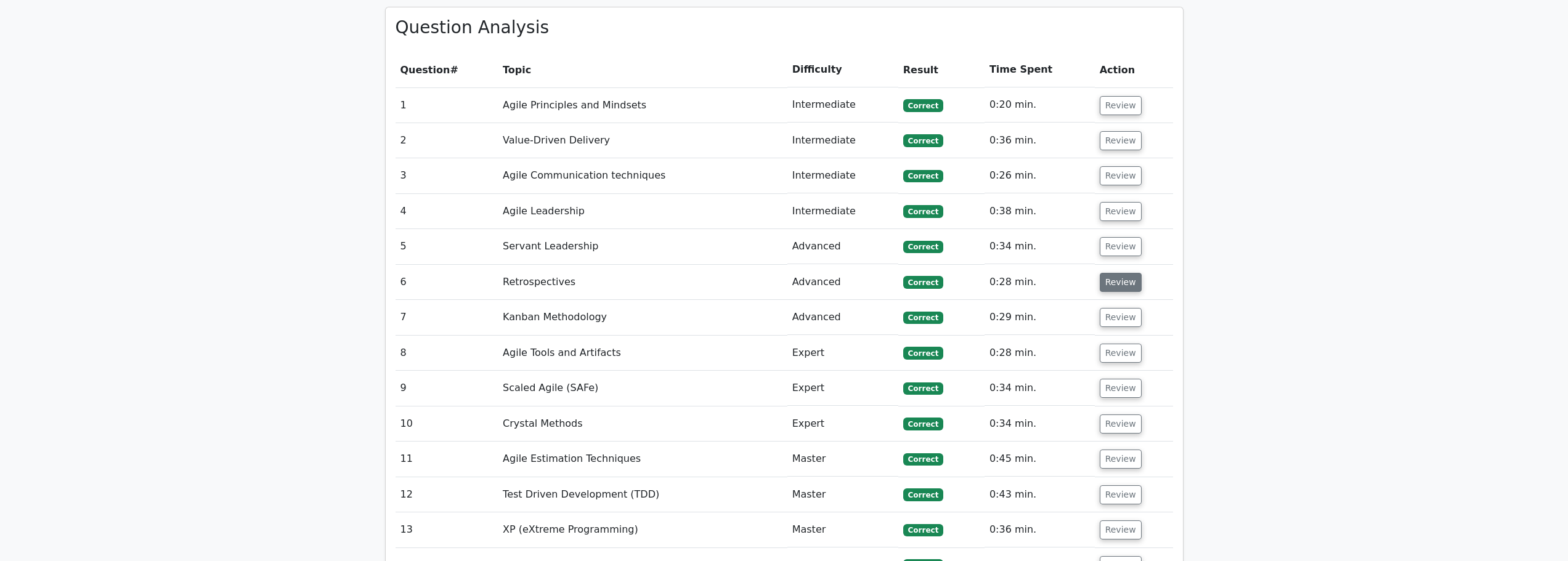
click at [1115, 273] on button "Review" at bounding box center [1121, 283] width 42 height 19
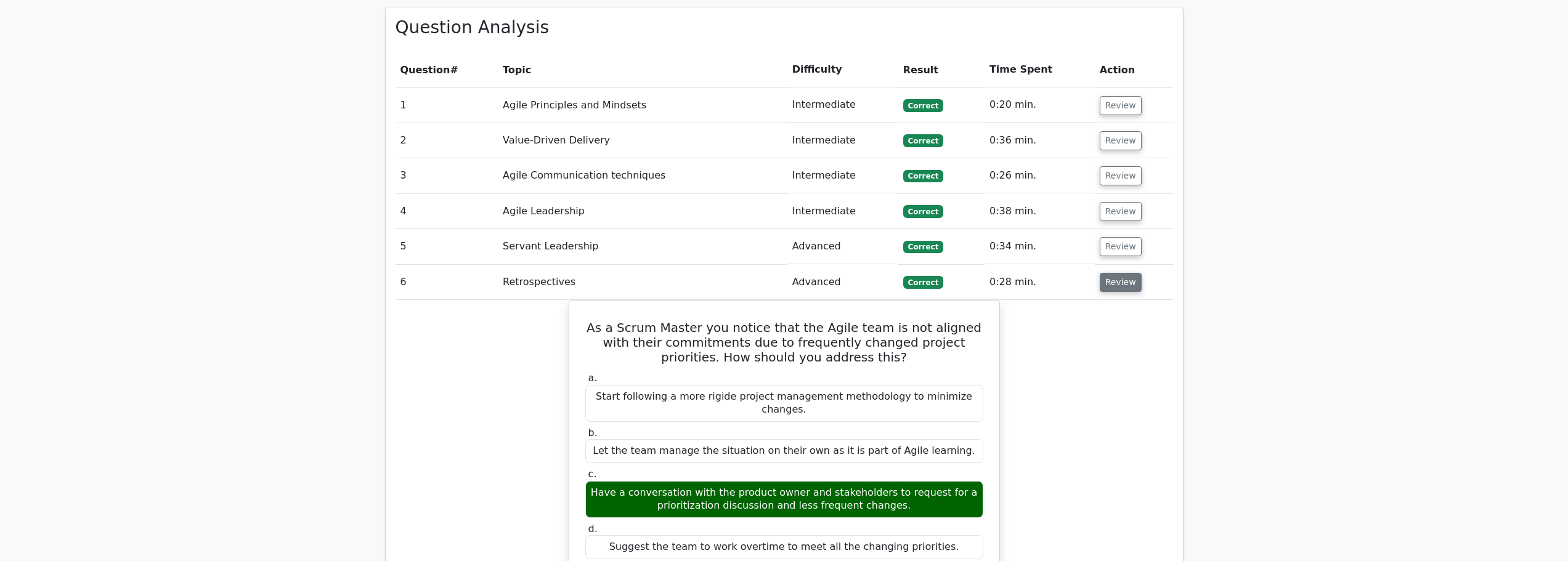
click at [1115, 273] on button "Review" at bounding box center [1121, 283] width 42 height 19
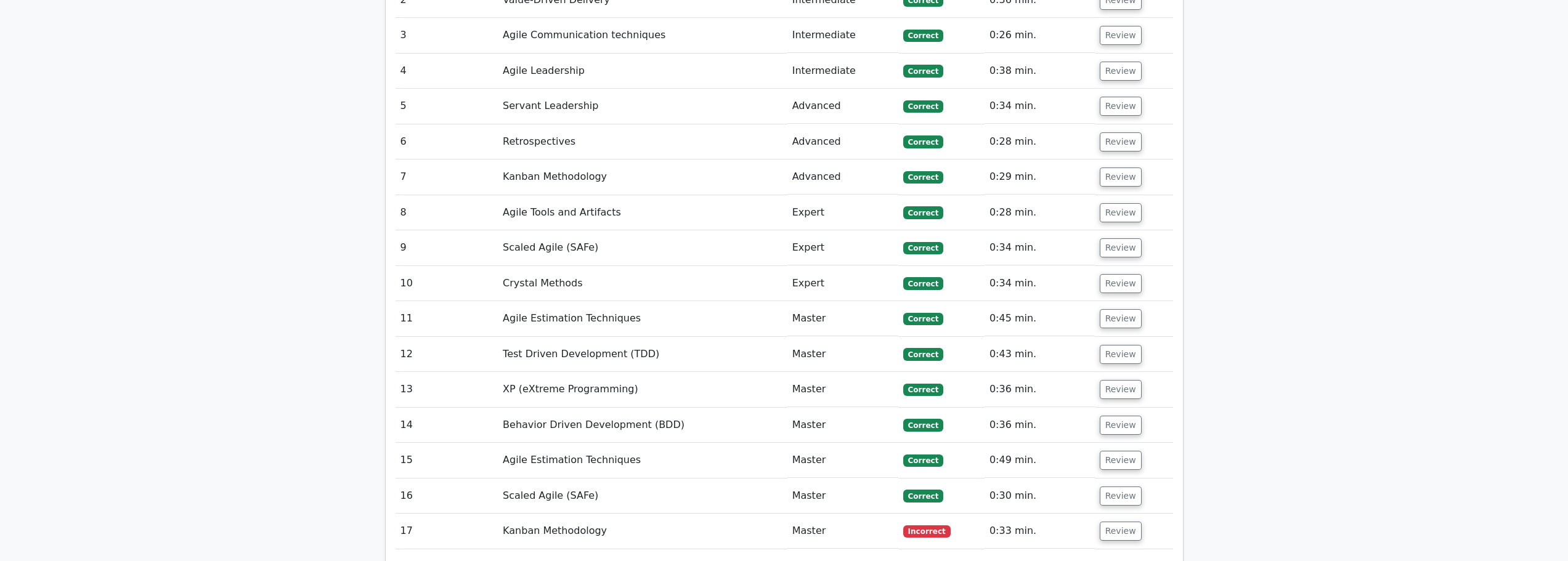
scroll to position [1356, 0]
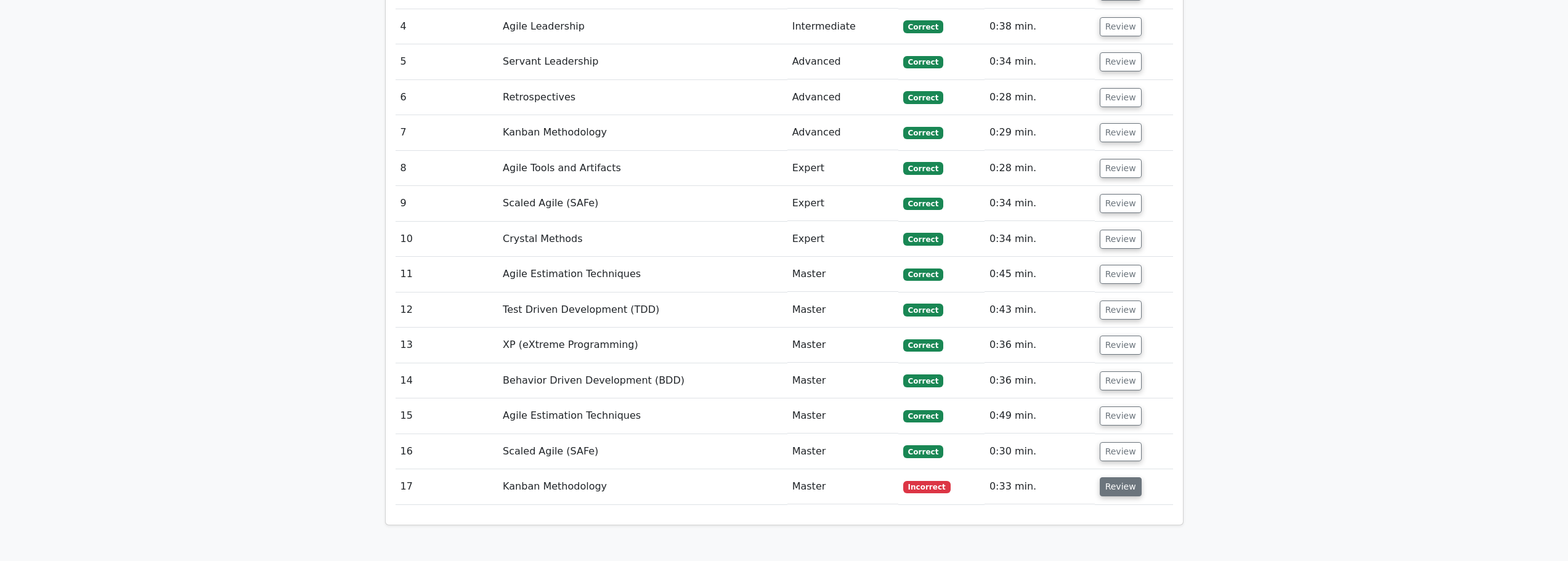
click at [1117, 478] on button "Review" at bounding box center [1121, 487] width 42 height 19
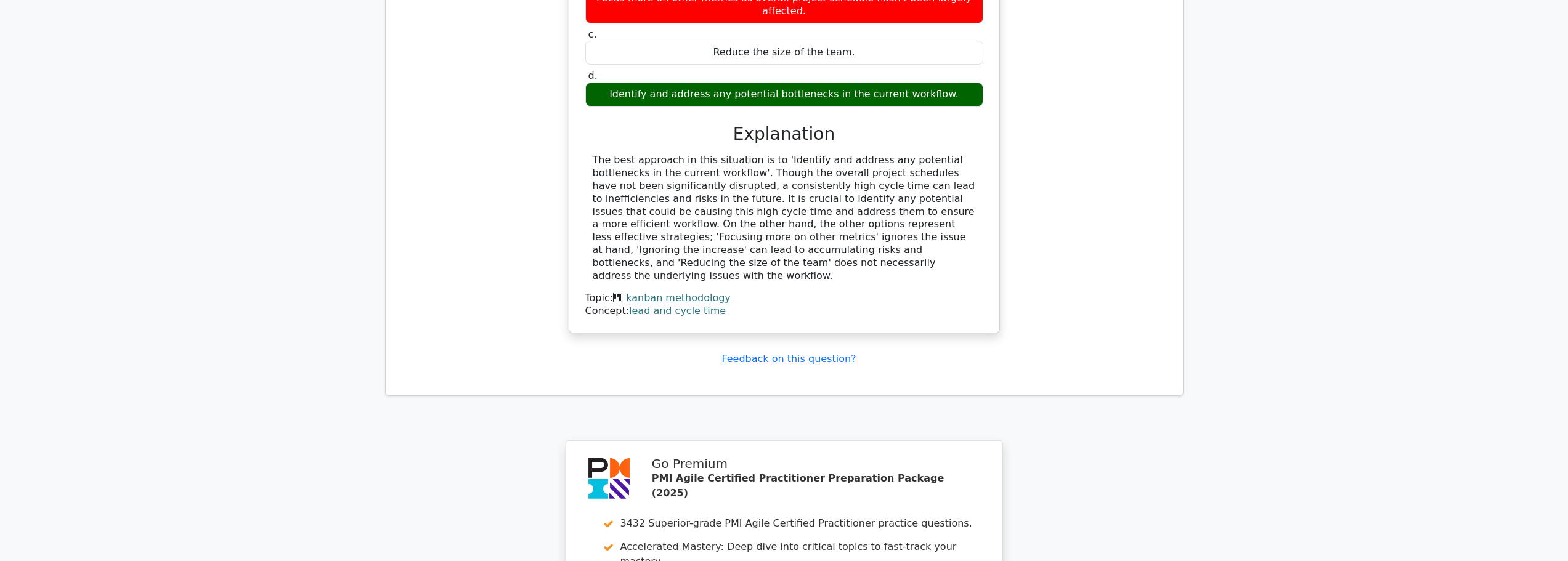
scroll to position [2351, 0]
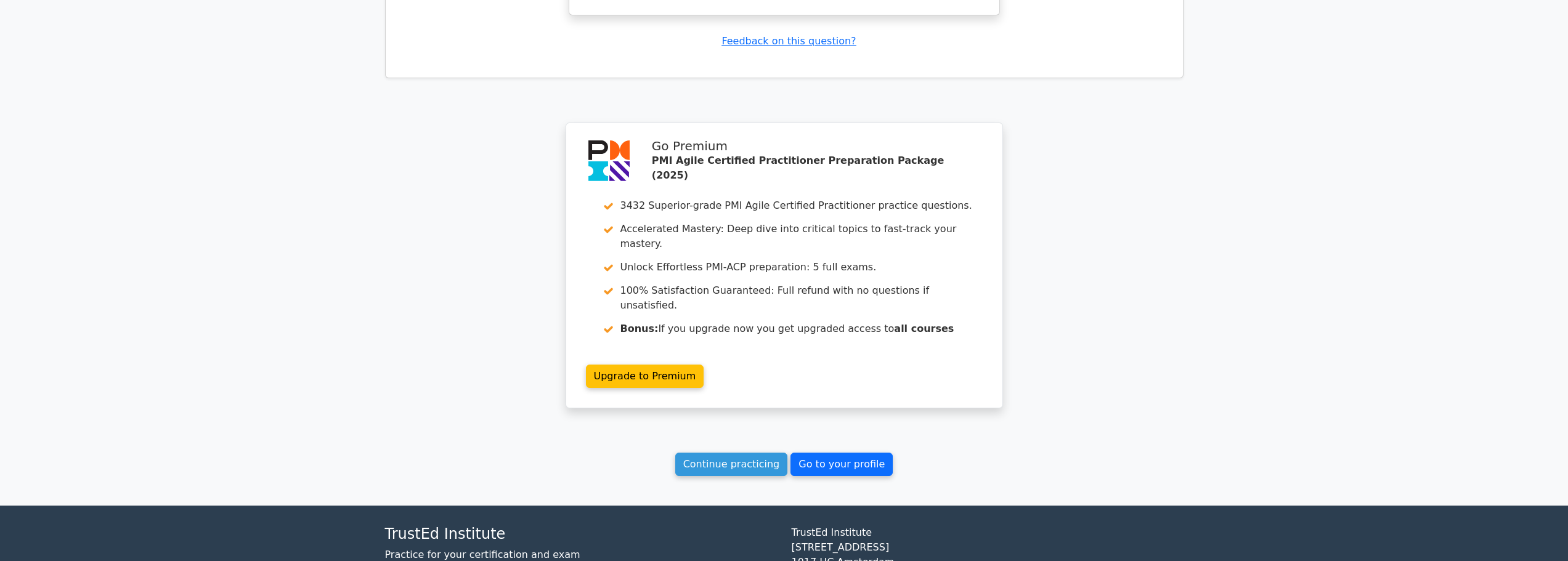
click at [837, 453] on link "Go to your profile" at bounding box center [842, 464] width 103 height 23
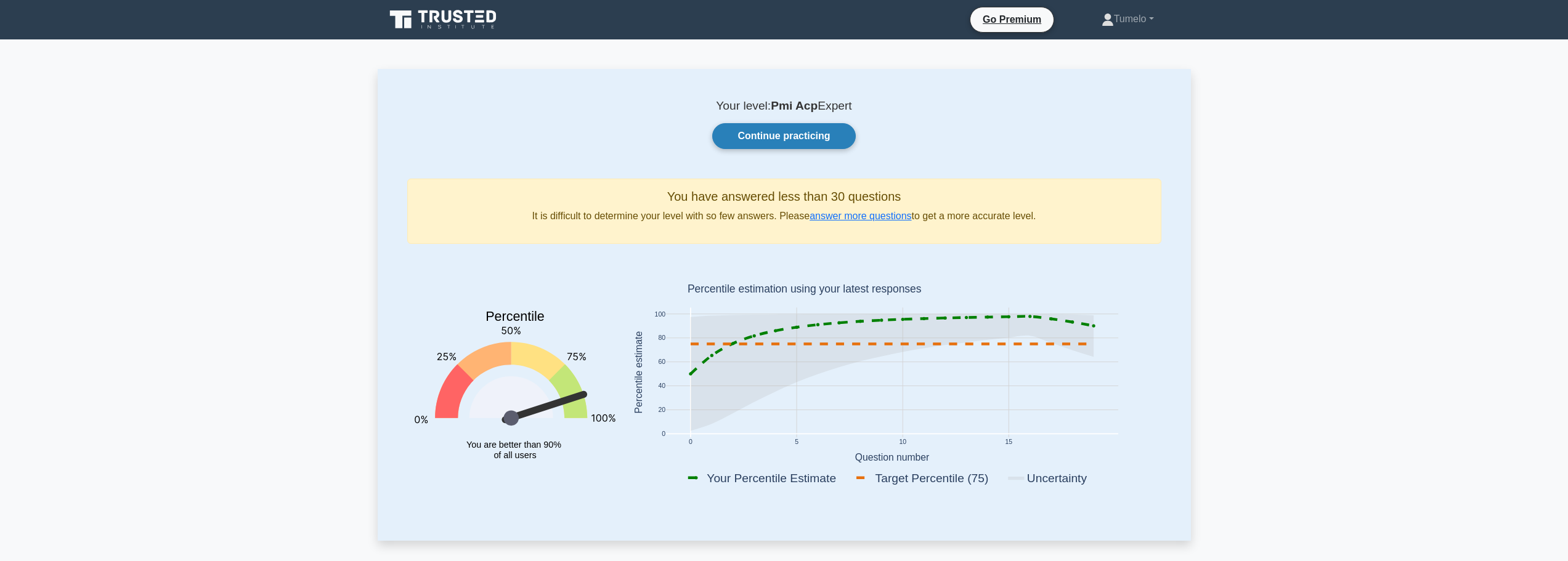
click at [796, 134] on link "Continue practicing" at bounding box center [784, 137] width 143 height 26
